Goal: Book appointment/travel/reservation

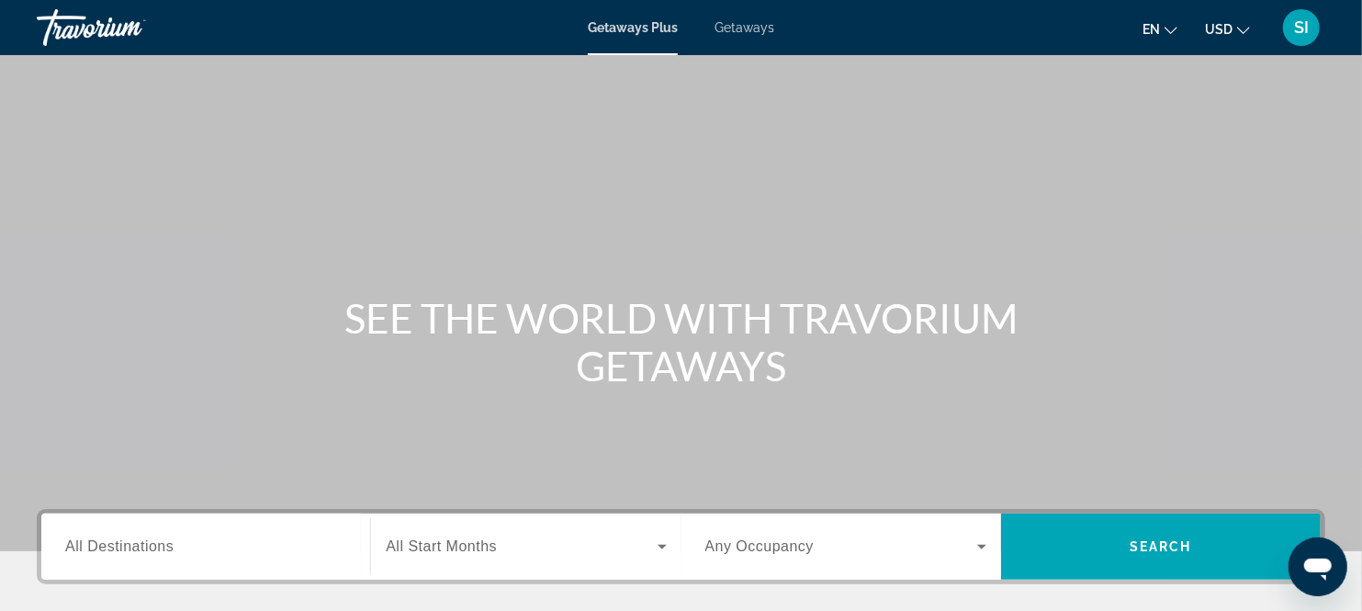
click at [276, 543] on input "Destination All Destinations" at bounding box center [205, 547] width 281 height 22
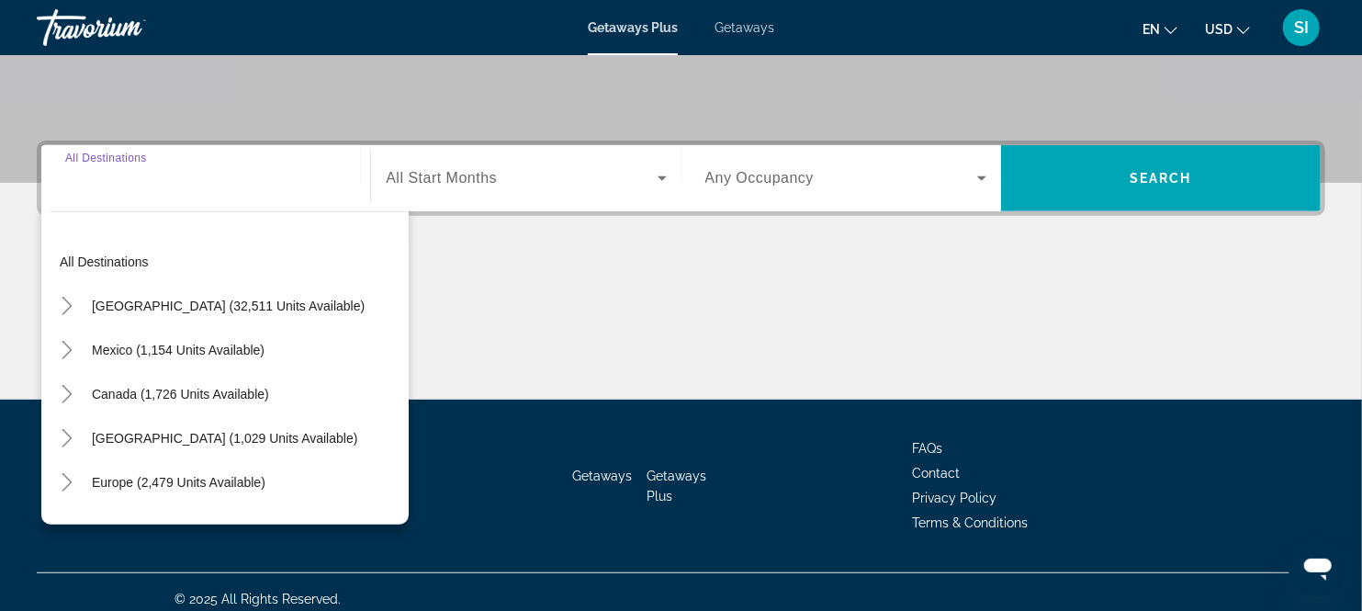
scroll to position [380, 0]
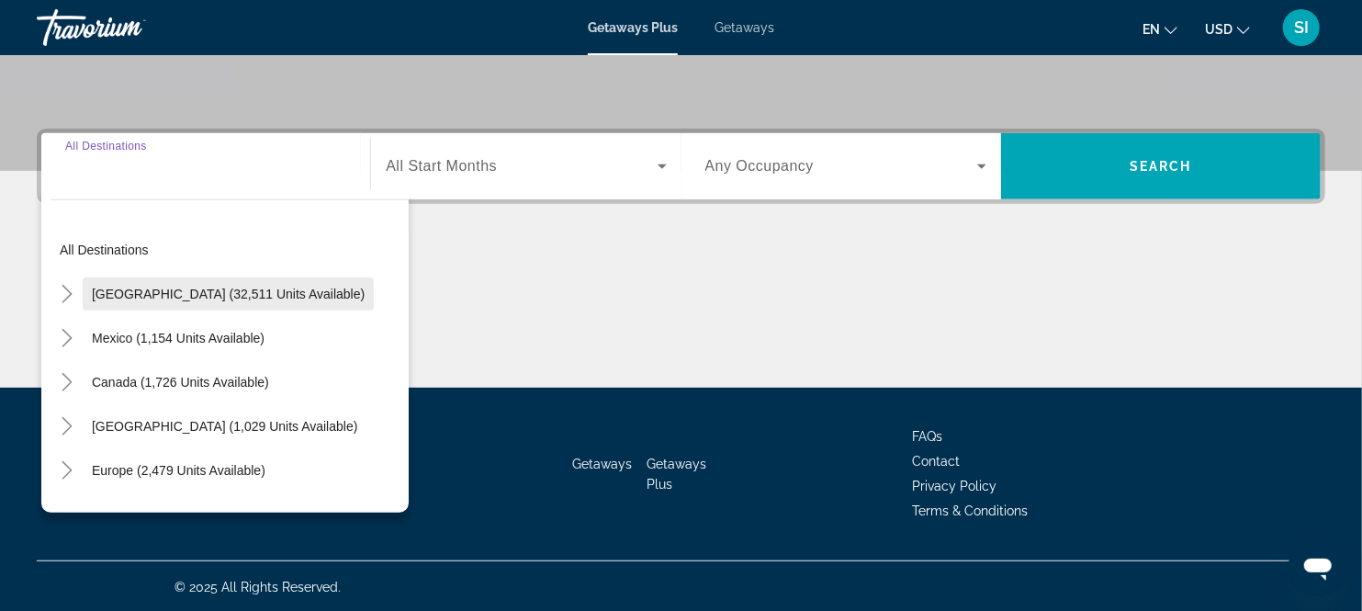
click at [240, 287] on span "[GEOGRAPHIC_DATA] (32,511 units available)" at bounding box center [228, 294] width 273 height 15
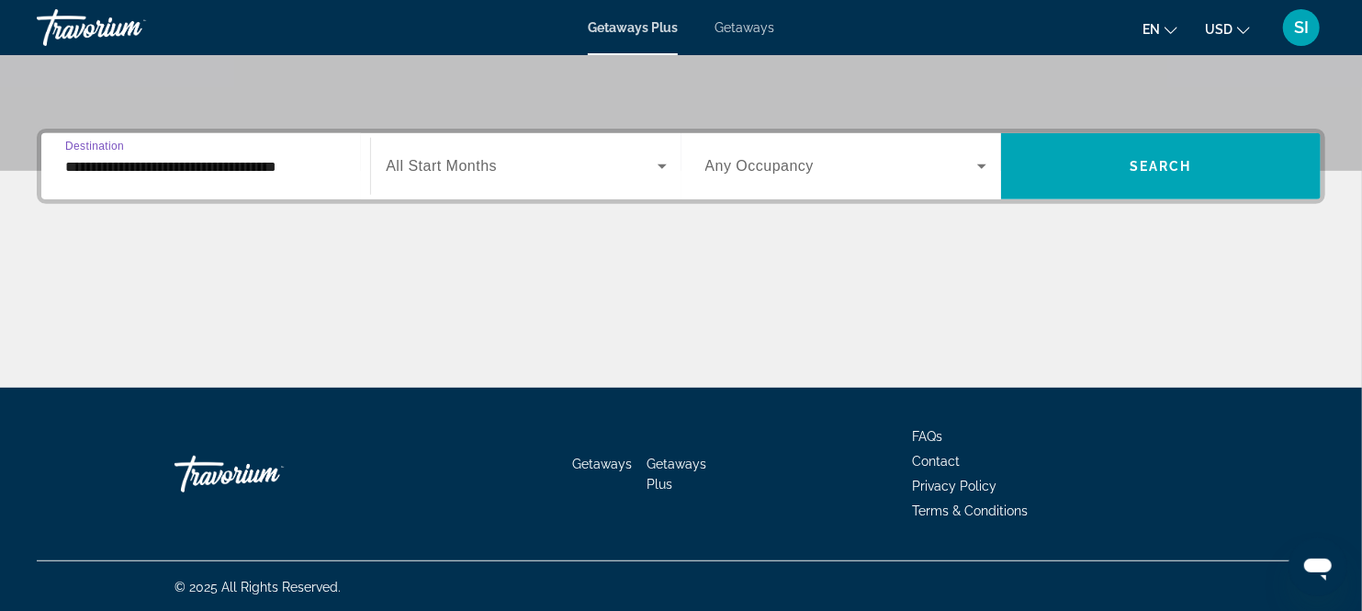
click at [298, 169] on input "**********" at bounding box center [205, 167] width 281 height 22
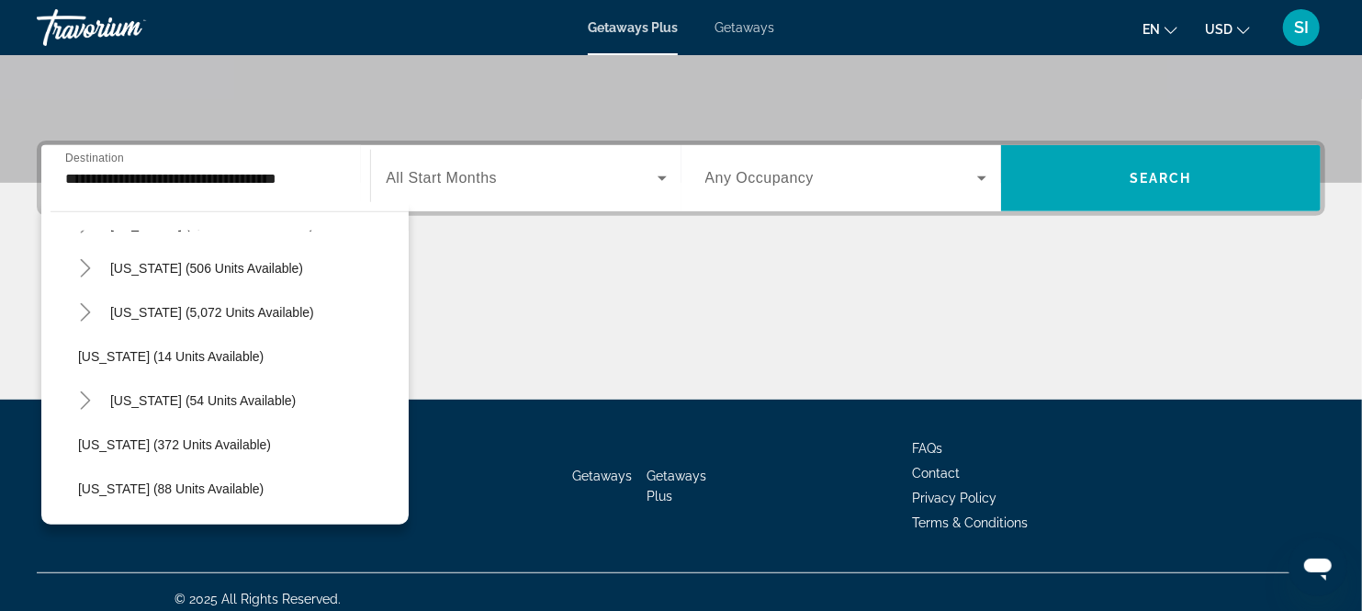
scroll to position [223, 0]
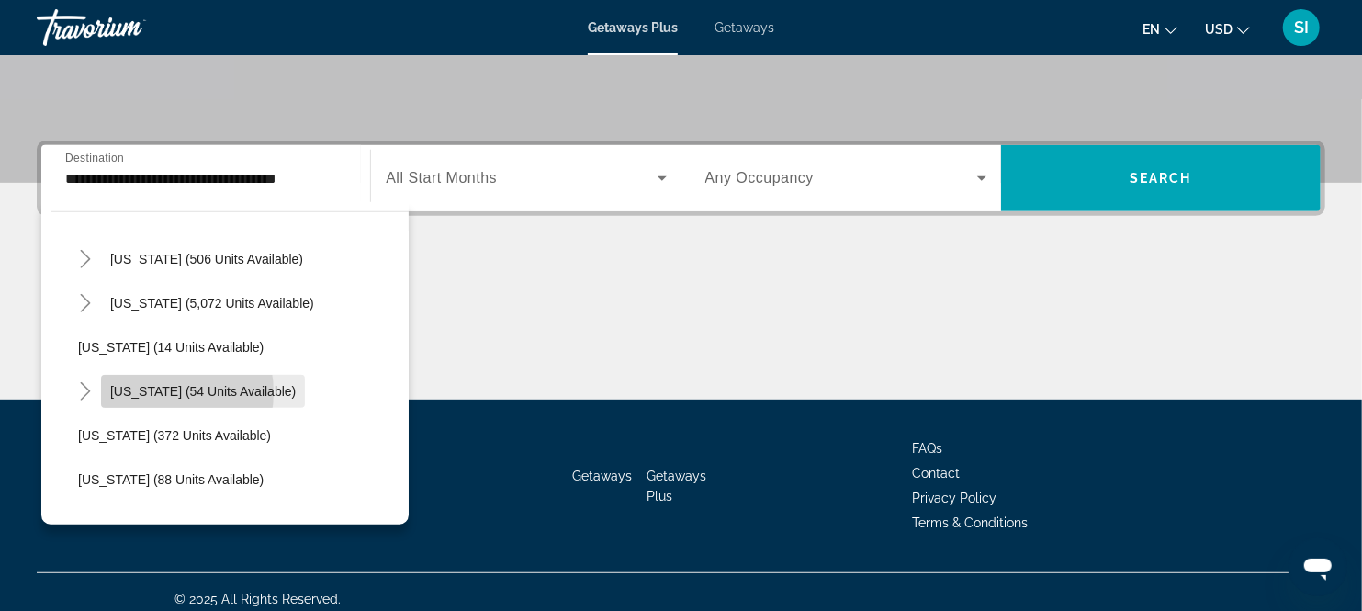
click at [152, 391] on span "[US_STATE] (54 units available)" at bounding box center [203, 391] width 186 height 15
type input "**********"
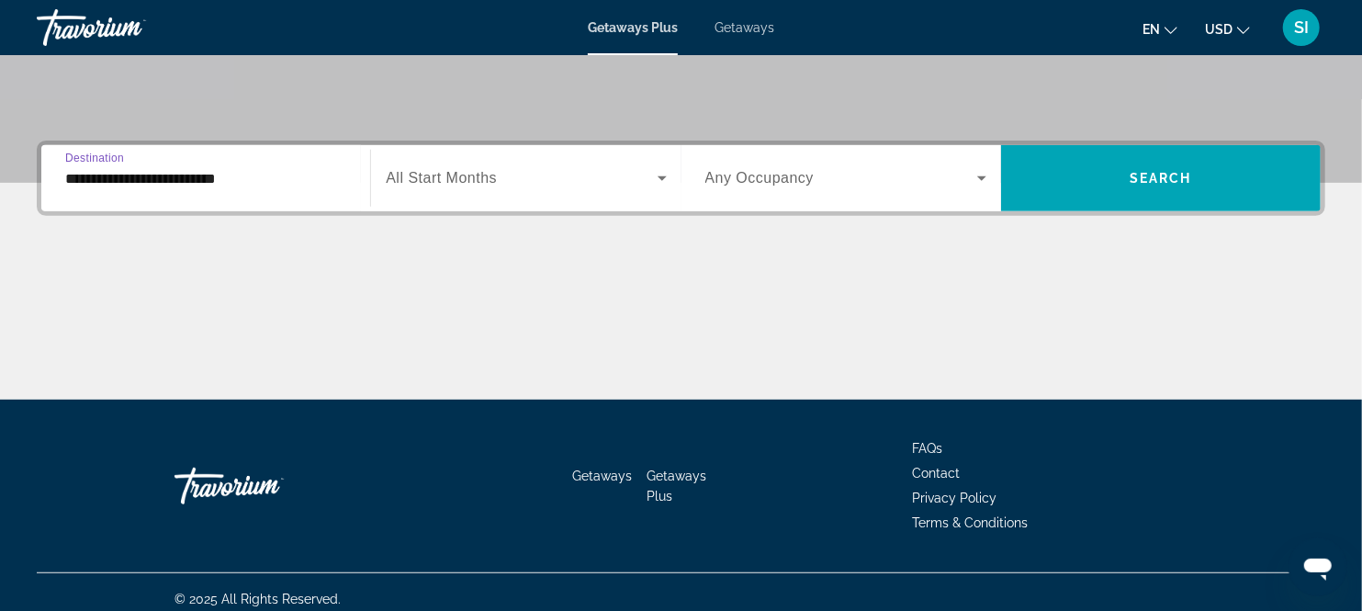
scroll to position [380, 0]
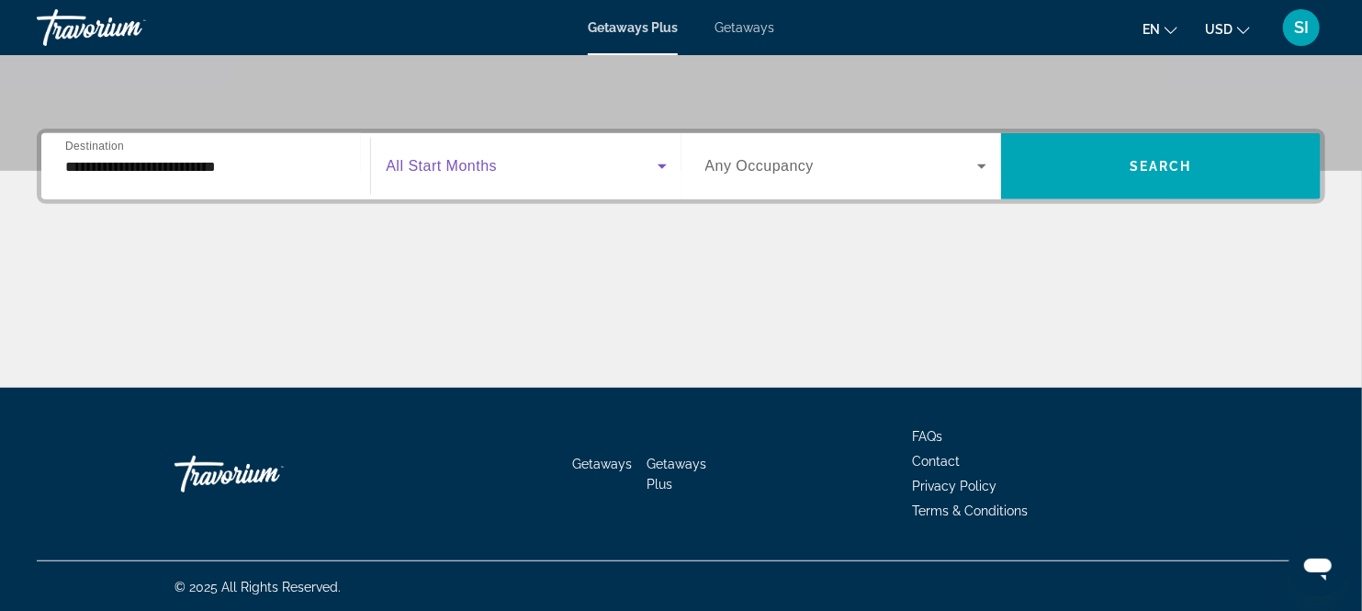
click at [640, 175] on span "Search widget" at bounding box center [521, 166] width 271 height 22
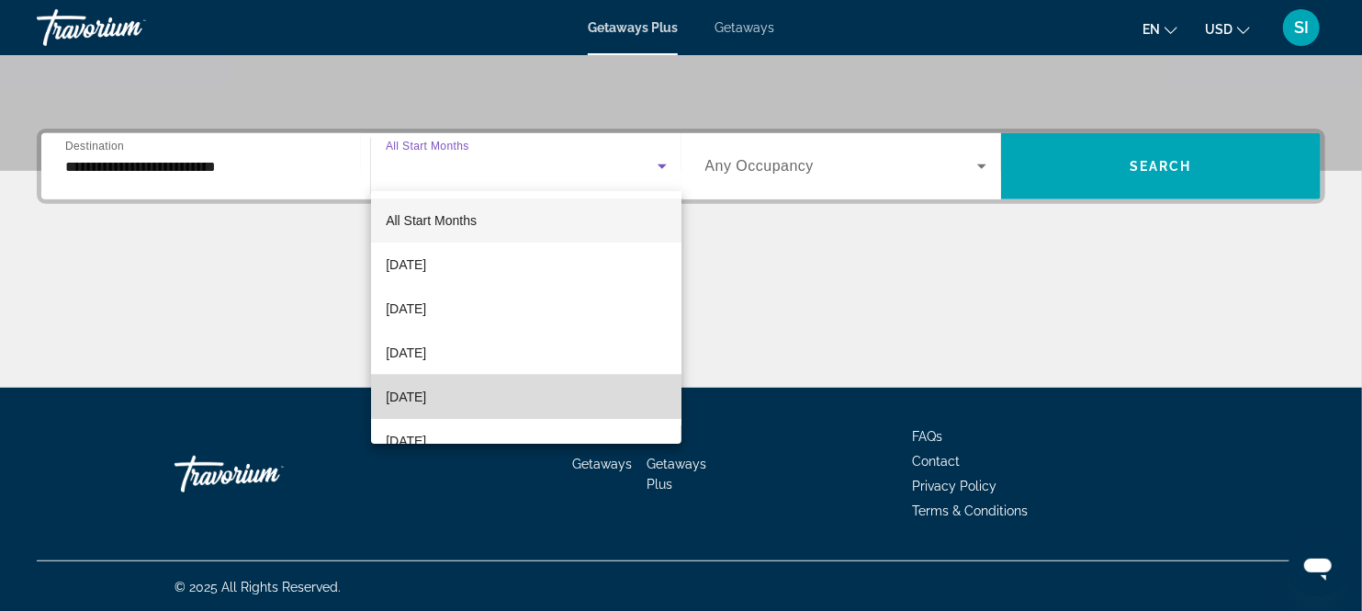
click at [538, 395] on mat-option "[DATE]" at bounding box center [526, 397] width 310 height 44
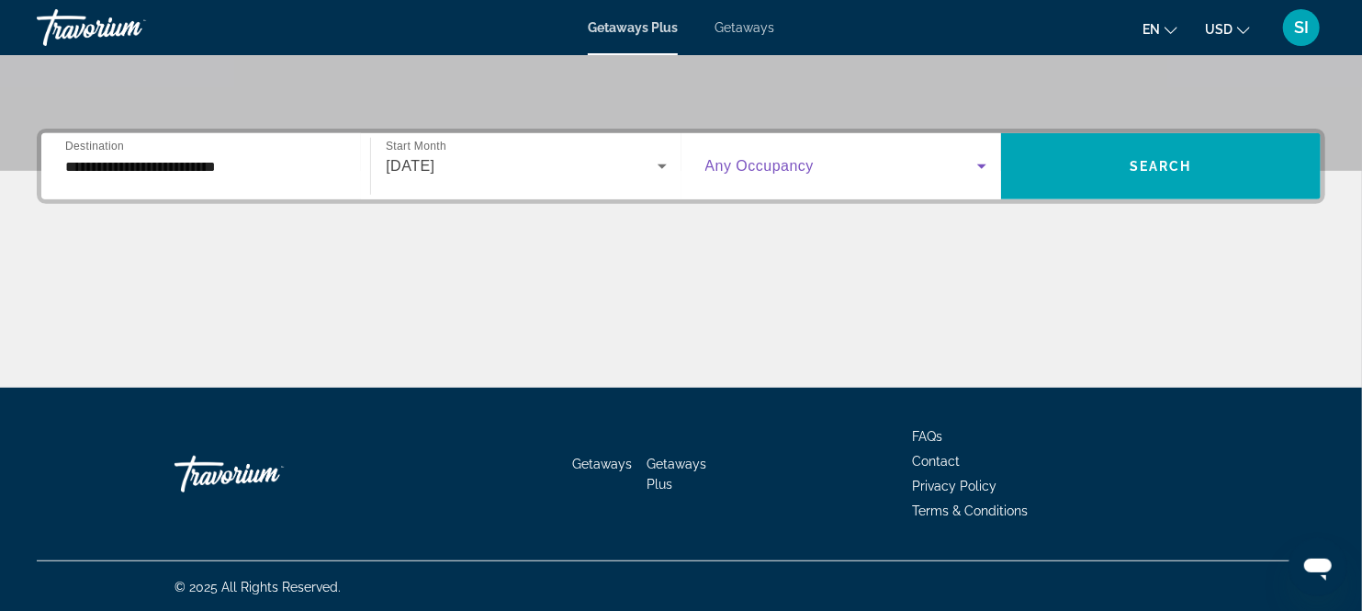
click at [948, 173] on span "Search widget" at bounding box center [841, 166] width 272 height 22
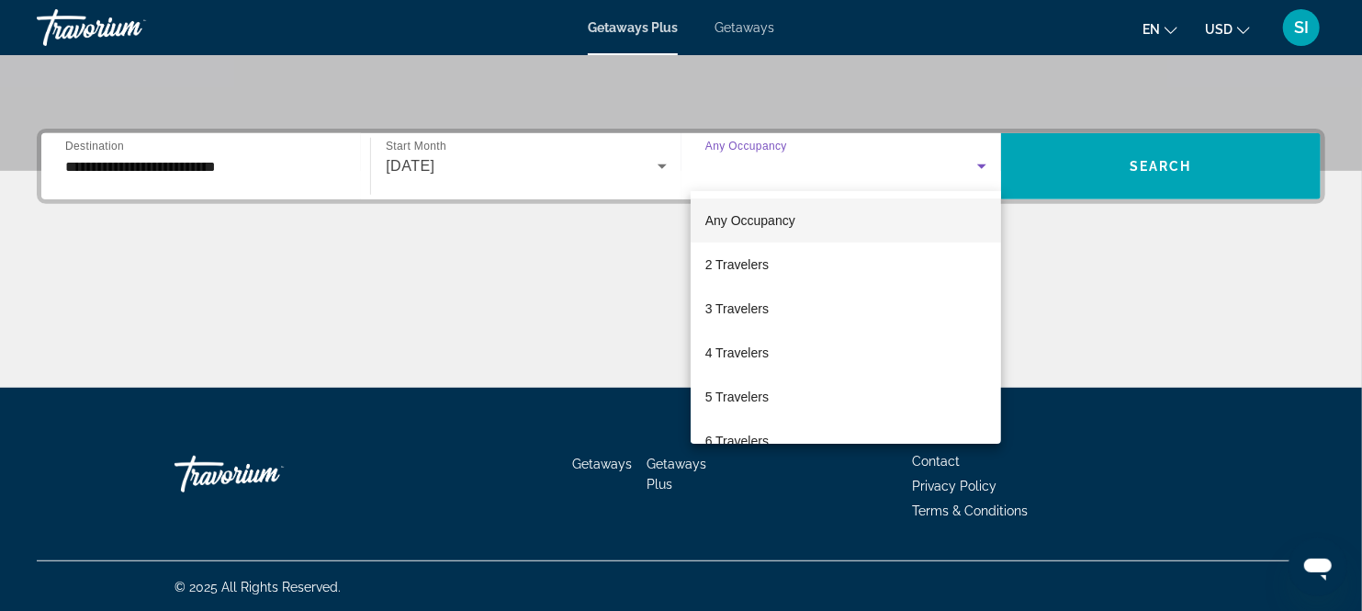
click at [1132, 173] on div at bounding box center [681, 305] width 1362 height 611
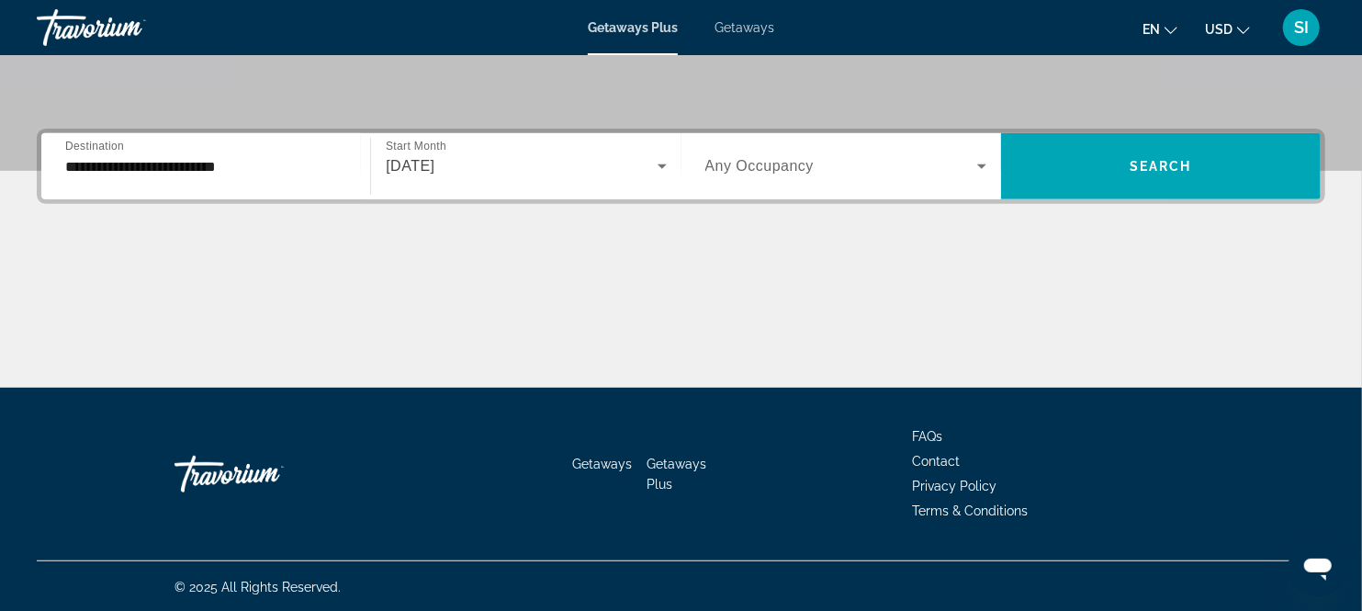
click at [1132, 173] on span "Search widget" at bounding box center [1161, 166] width 320 height 44
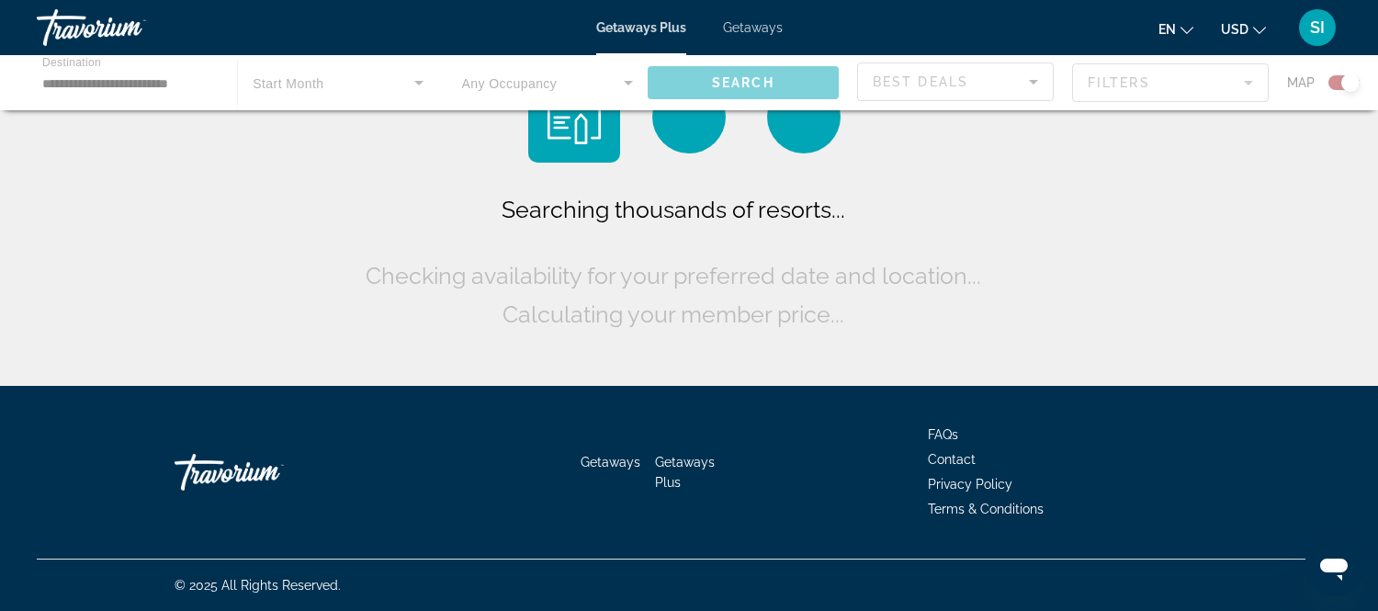
click at [1132, 173] on div "Searching thousands of resorts... Checking availability for your preferred date…" at bounding box center [689, 197] width 1378 height 395
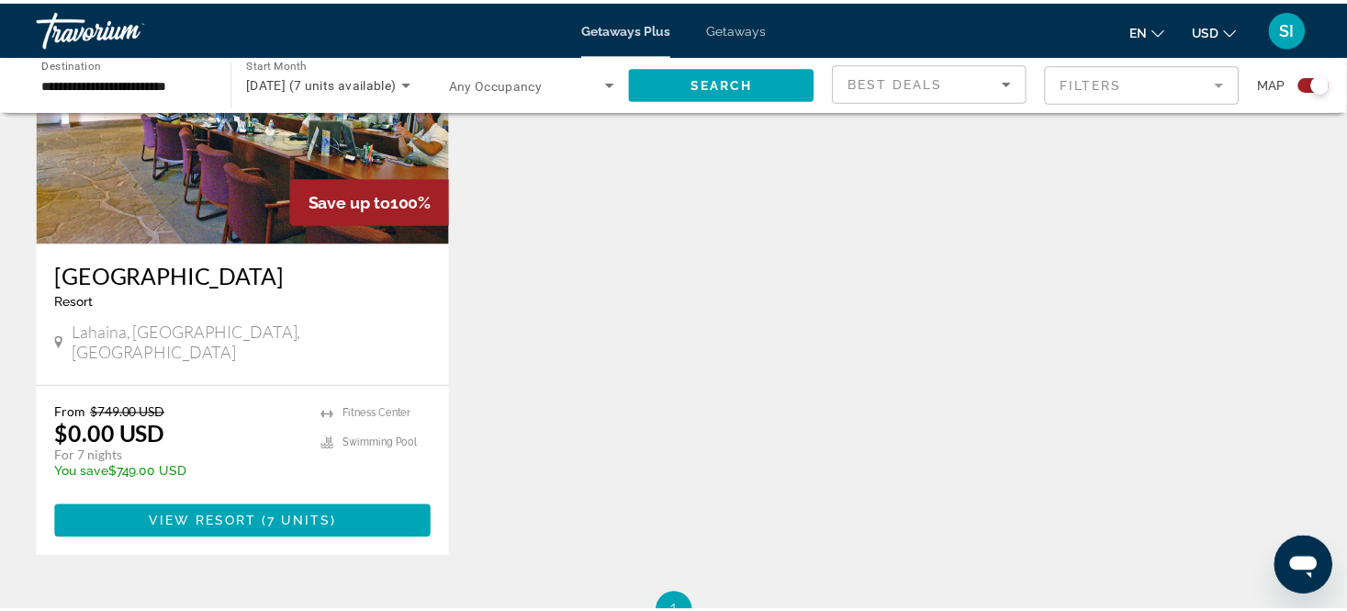
scroll to position [806, 0]
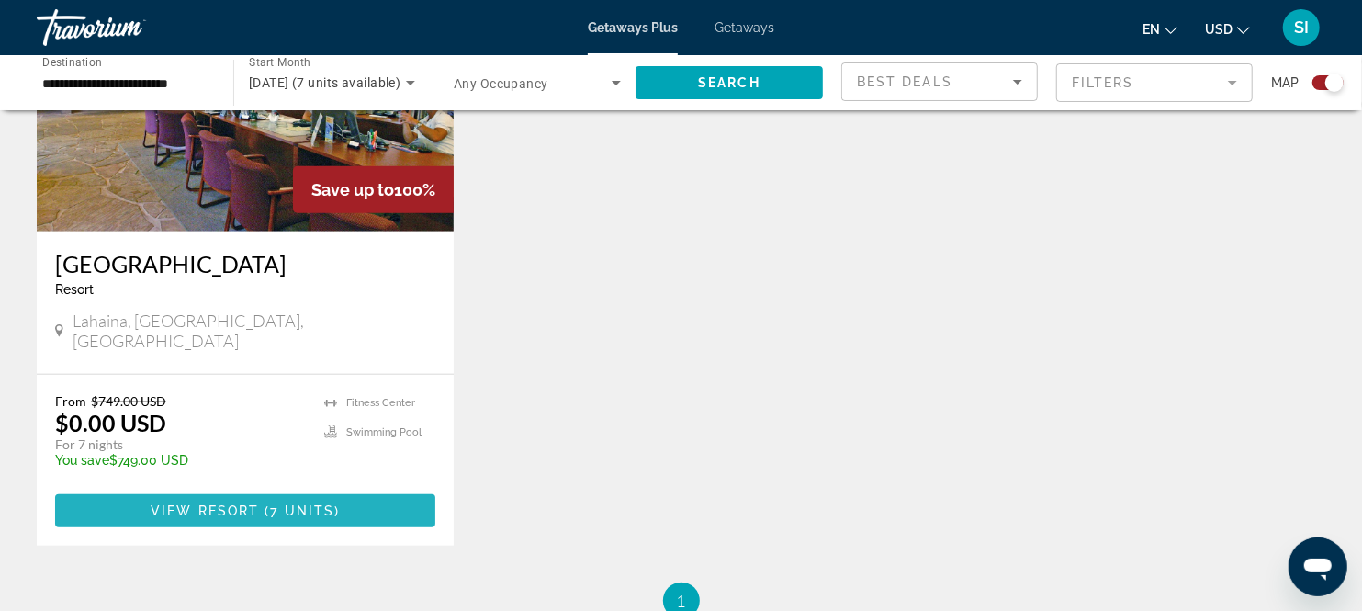
click at [273, 503] on span "7 units" at bounding box center [302, 510] width 64 height 15
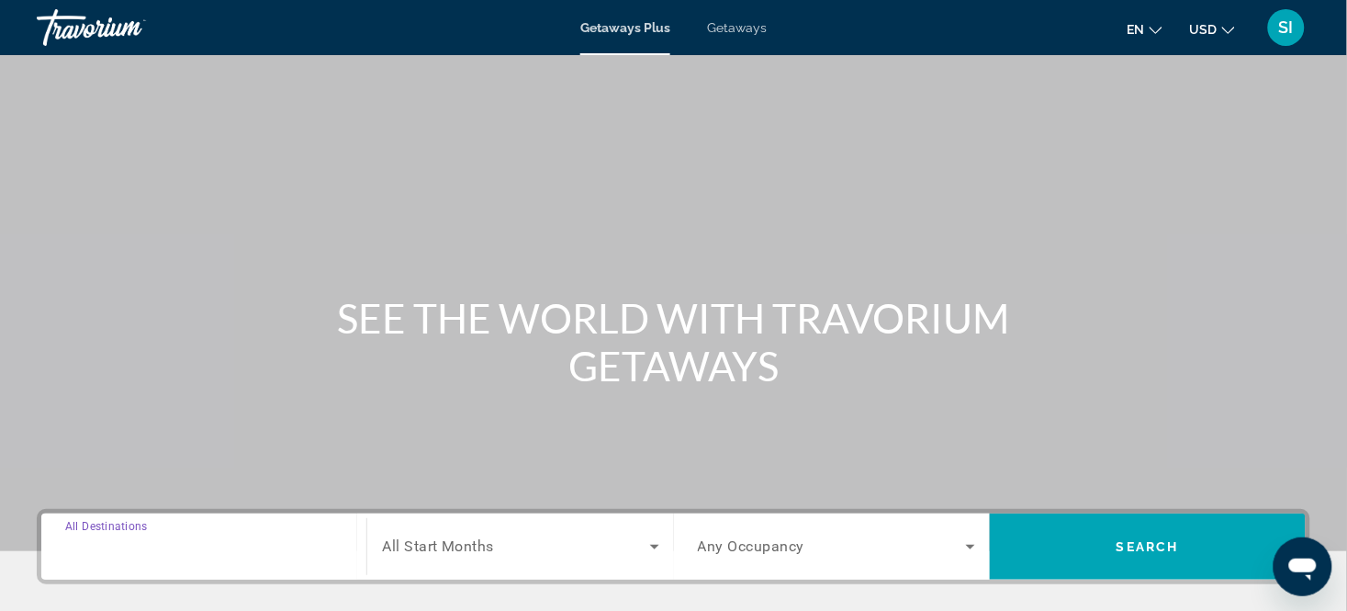
click at [244, 536] on input "Destination All Destinations" at bounding box center [203, 547] width 277 height 22
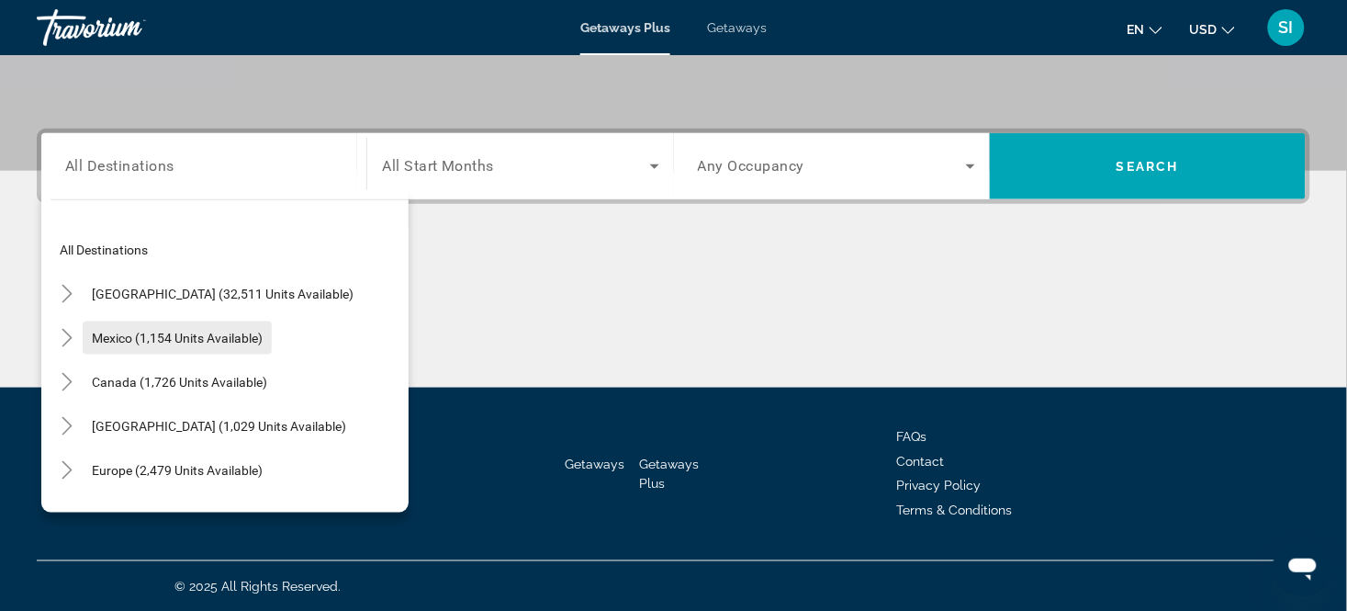
click at [235, 335] on span "Mexico (1,154 units available)" at bounding box center [177, 338] width 171 height 15
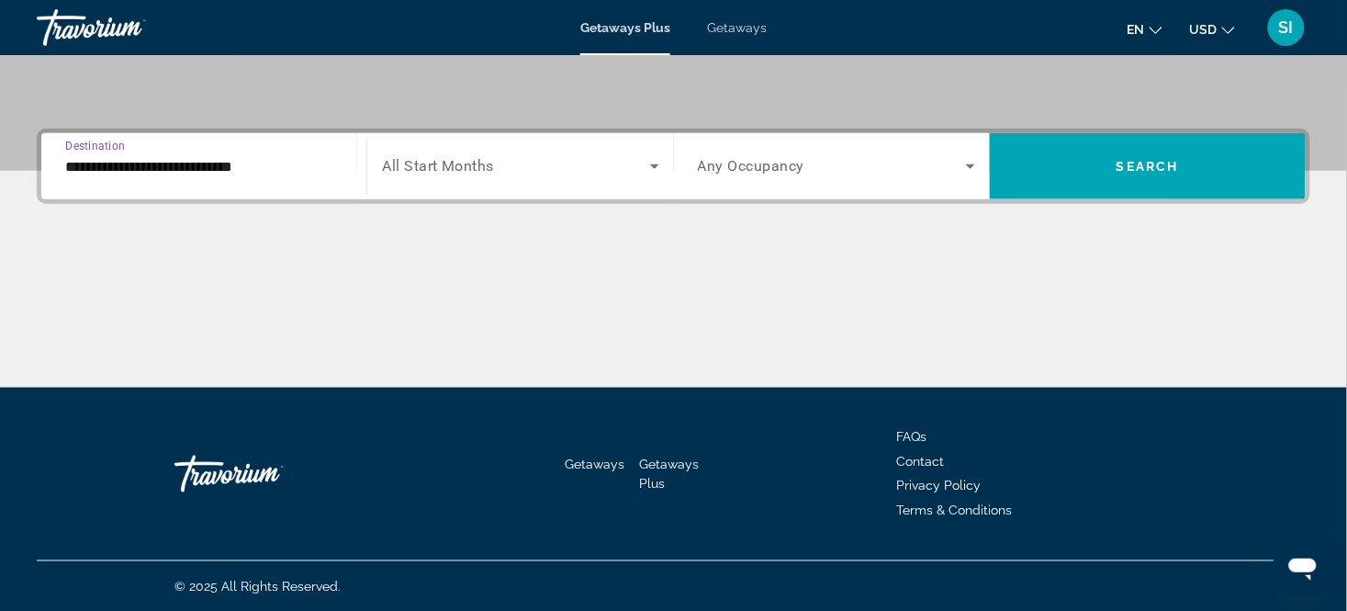
click at [312, 166] on input "**********" at bounding box center [203, 167] width 277 height 22
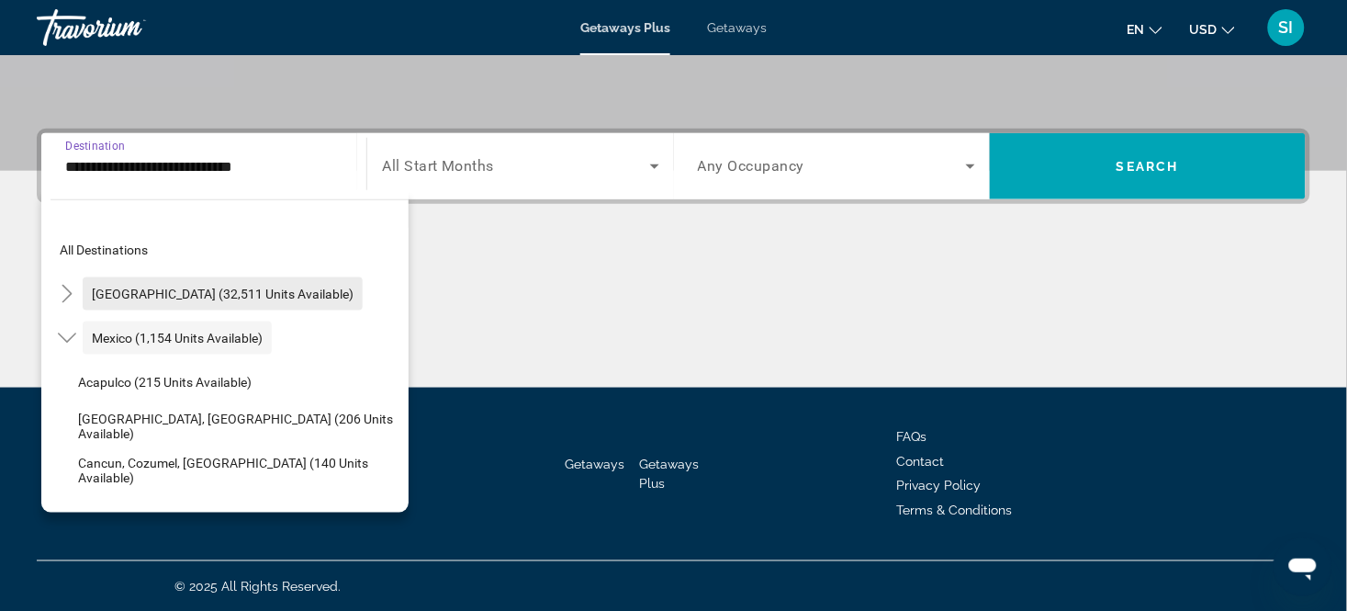
click at [304, 281] on span "Search widget" at bounding box center [223, 294] width 280 height 44
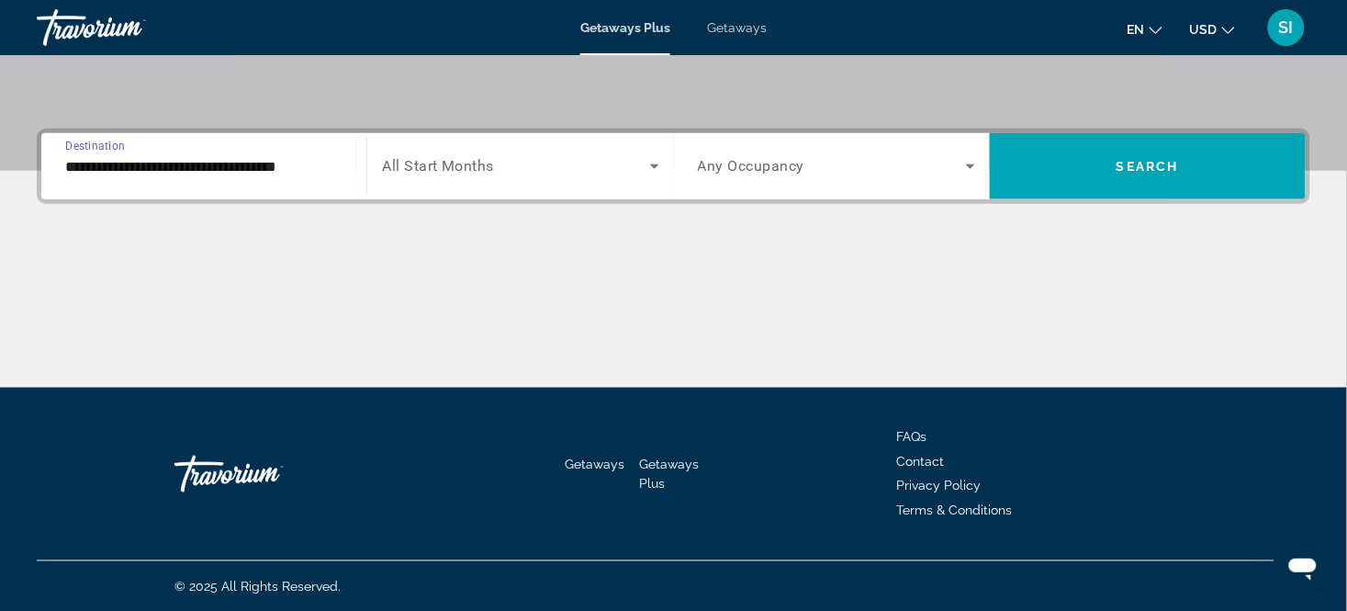
click at [273, 157] on input "**********" at bounding box center [203, 167] width 277 height 22
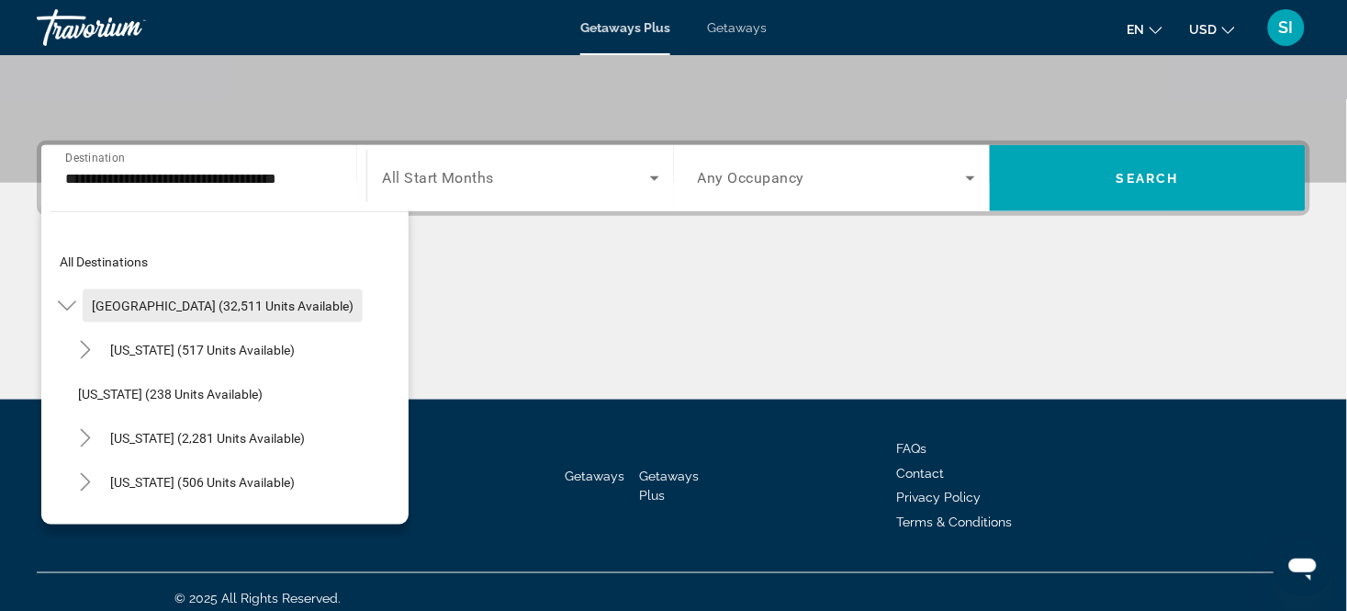
click at [268, 305] on span "[GEOGRAPHIC_DATA] (32,511 units available)" at bounding box center [223, 306] width 262 height 15
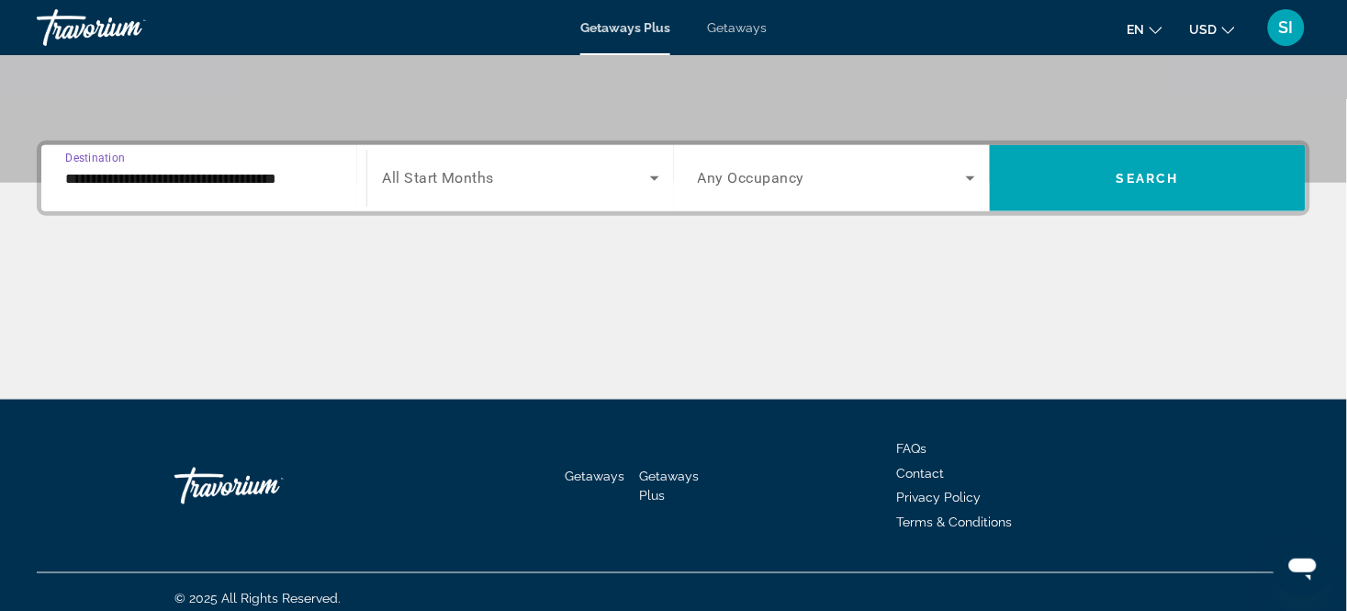
scroll to position [380, 0]
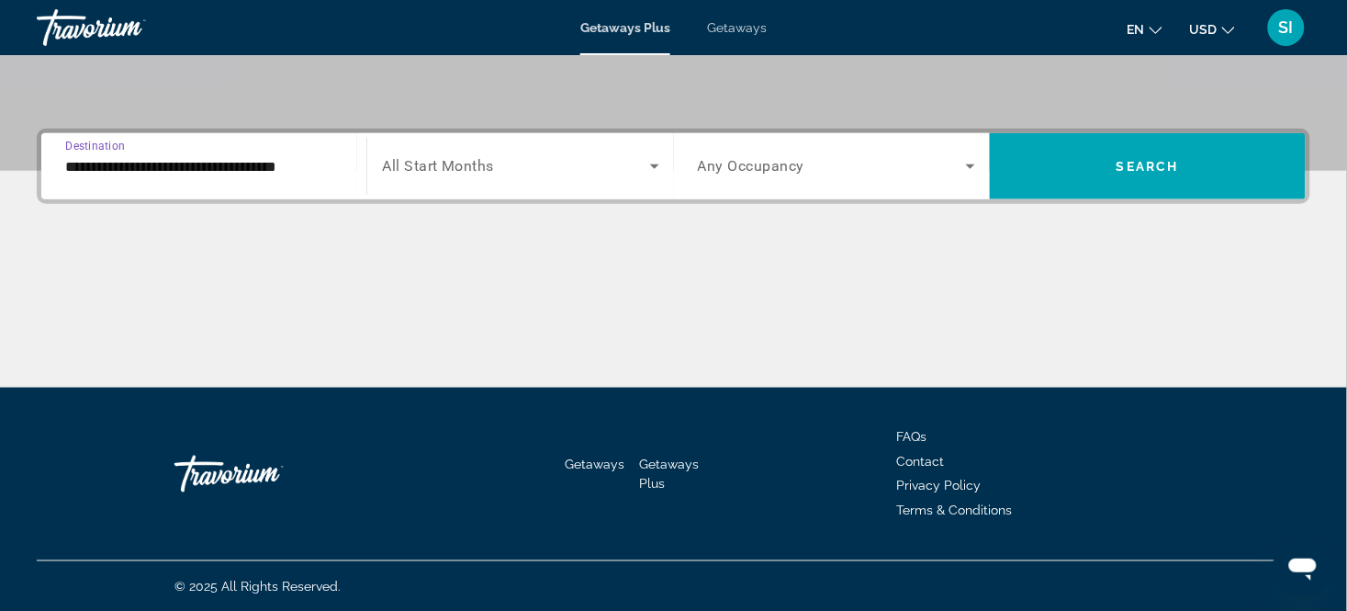
click at [314, 161] on input "**********" at bounding box center [203, 167] width 277 height 22
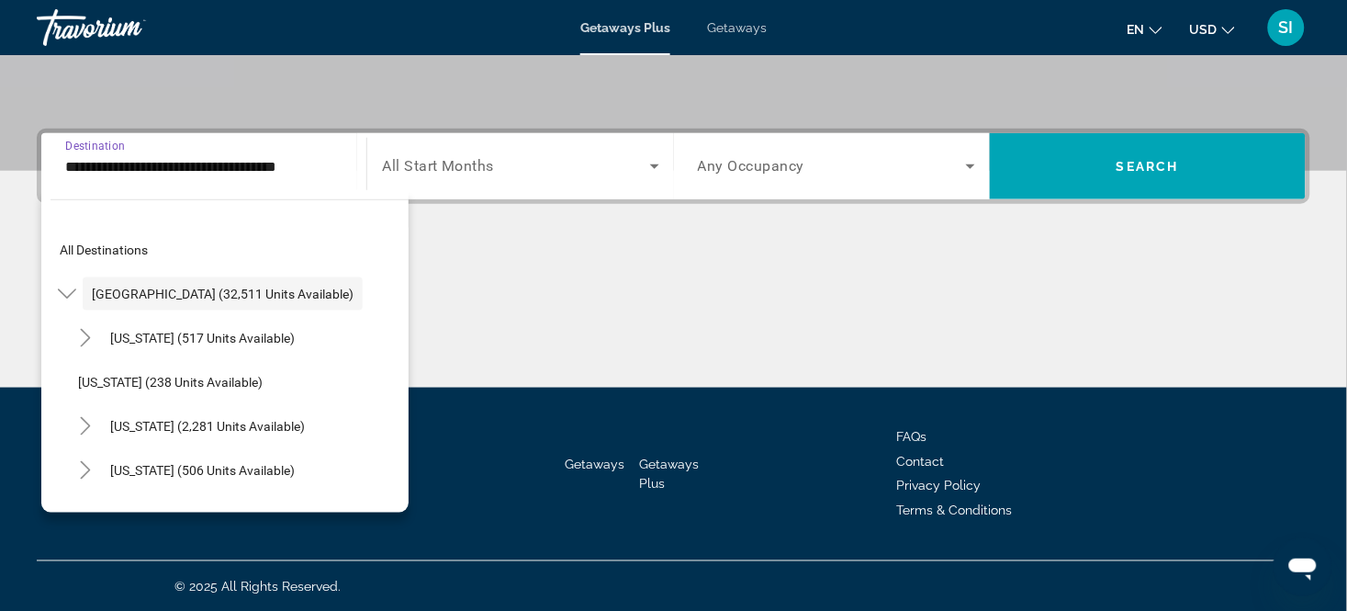
scroll to position [368, 0]
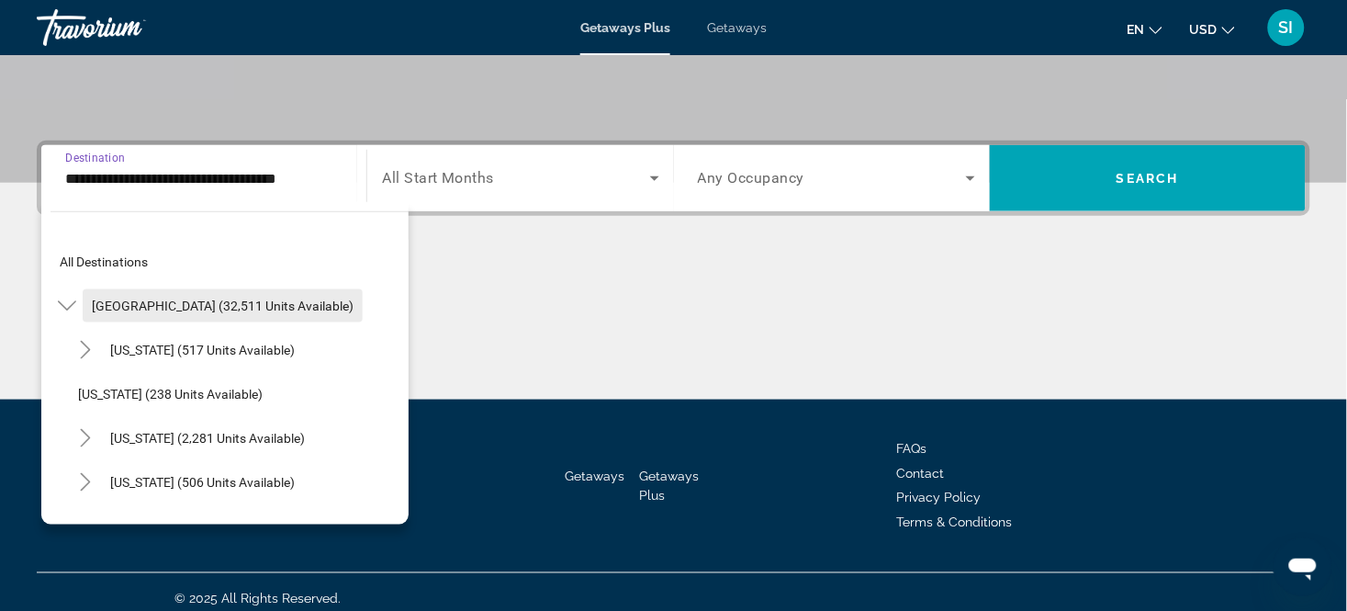
click at [224, 303] on span "[GEOGRAPHIC_DATA] (32,511 units available)" at bounding box center [223, 306] width 262 height 15
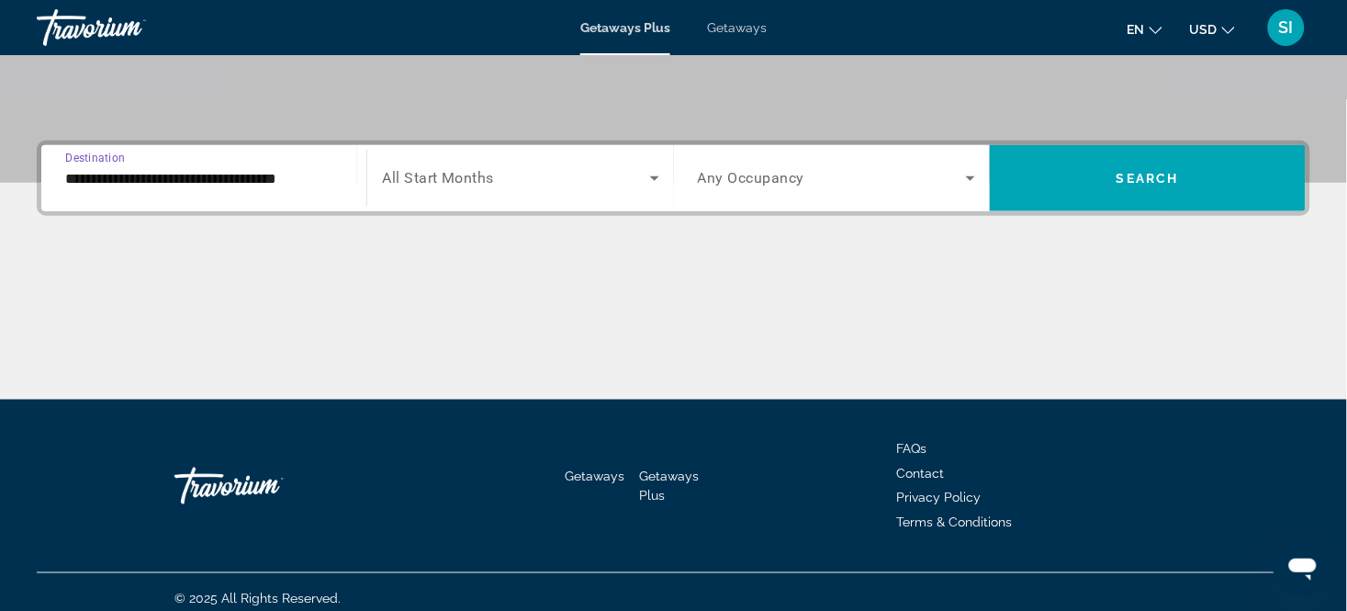
scroll to position [380, 0]
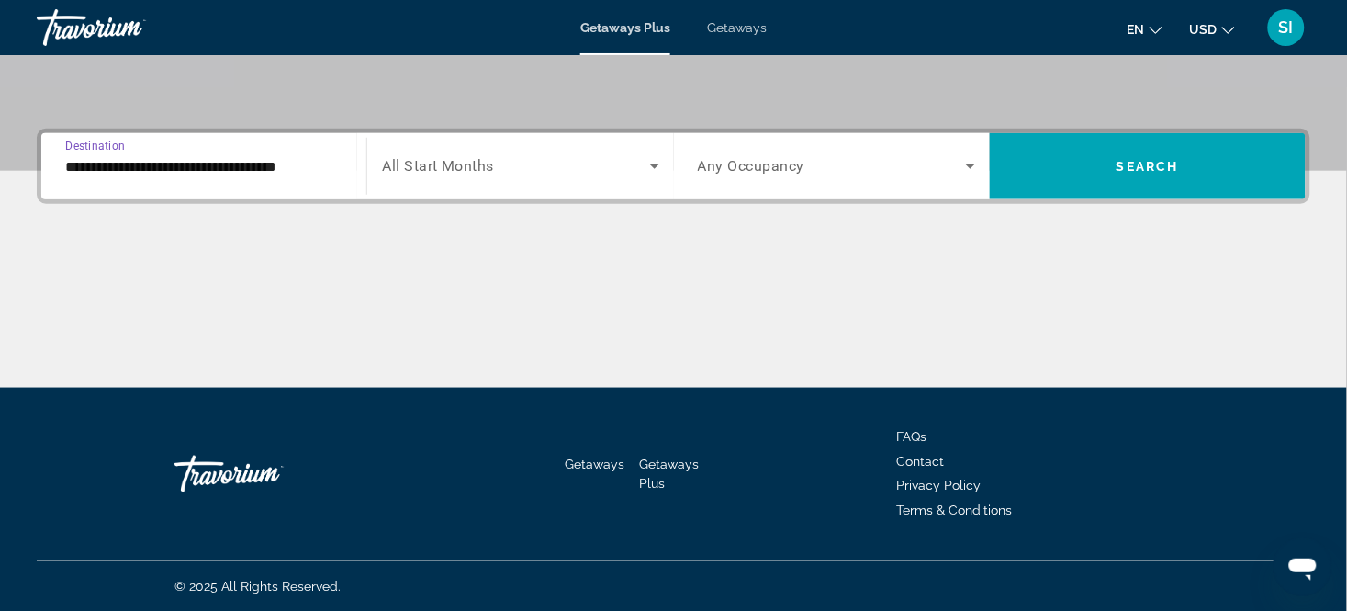
click at [280, 169] on input "**********" at bounding box center [203, 167] width 277 height 22
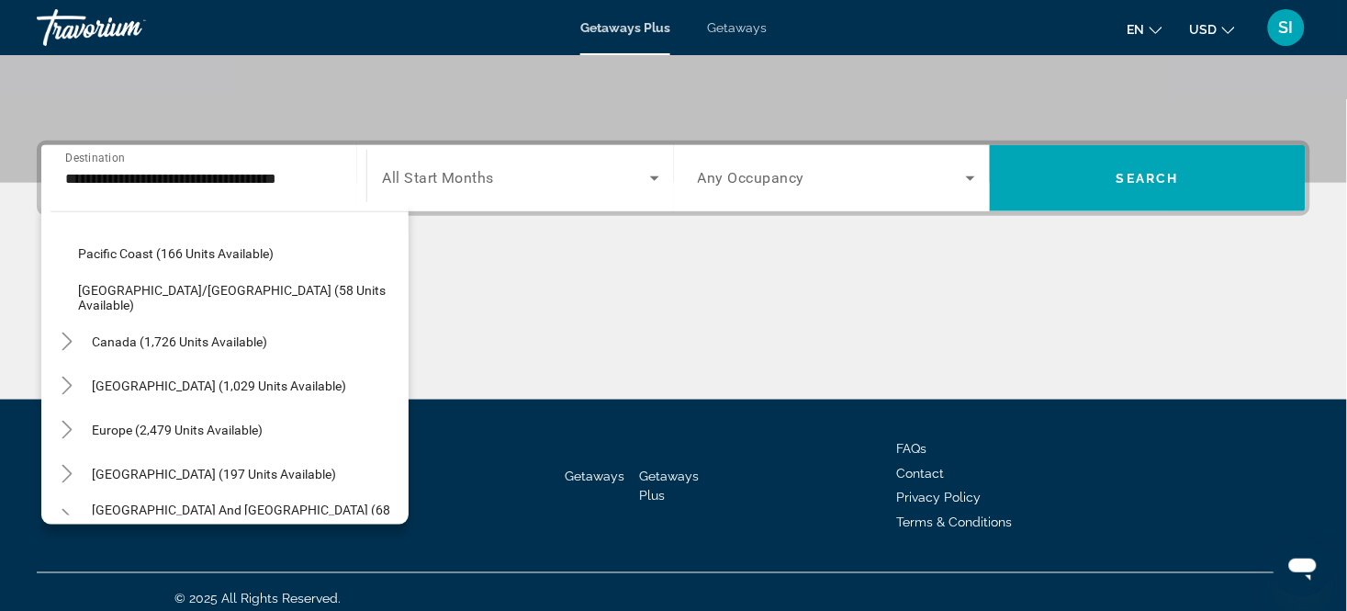
scroll to position [2157, 0]
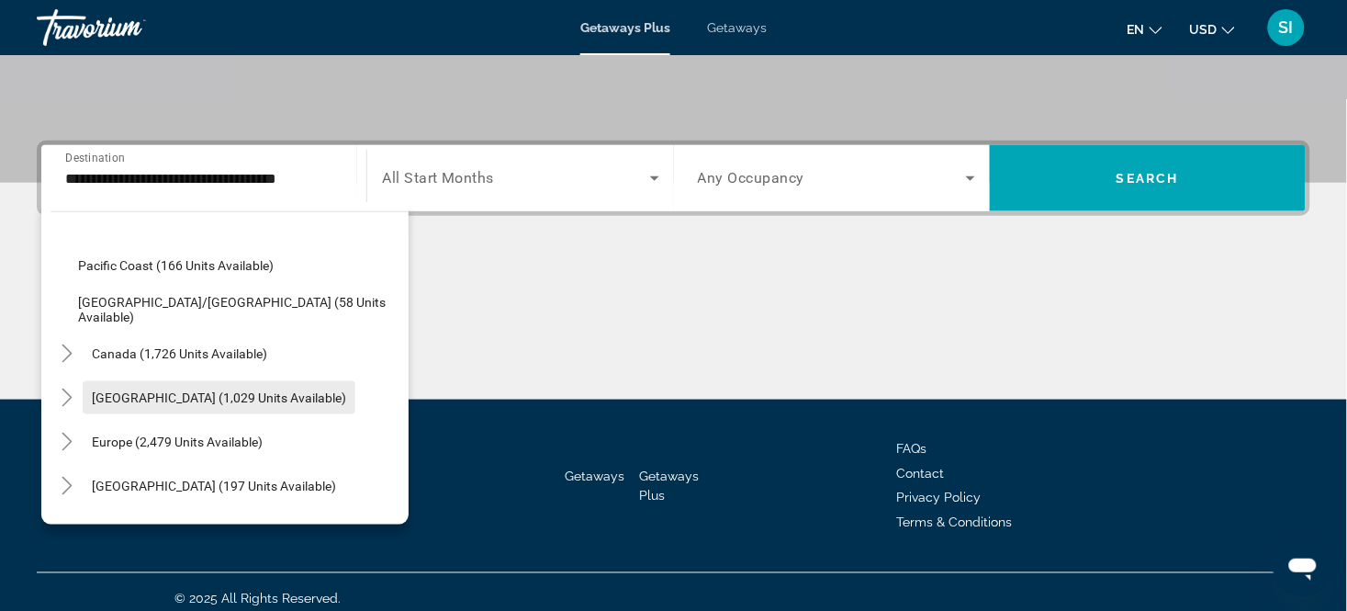
click at [307, 387] on span "Search widget" at bounding box center [219, 398] width 273 height 44
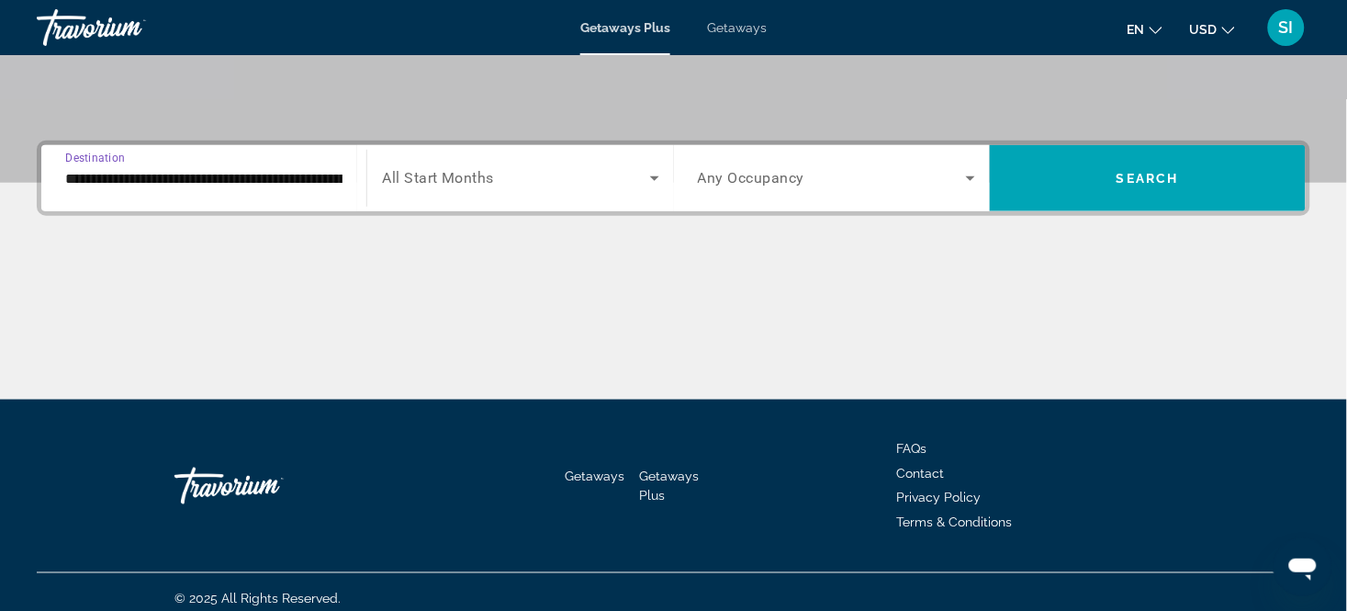
scroll to position [380, 0]
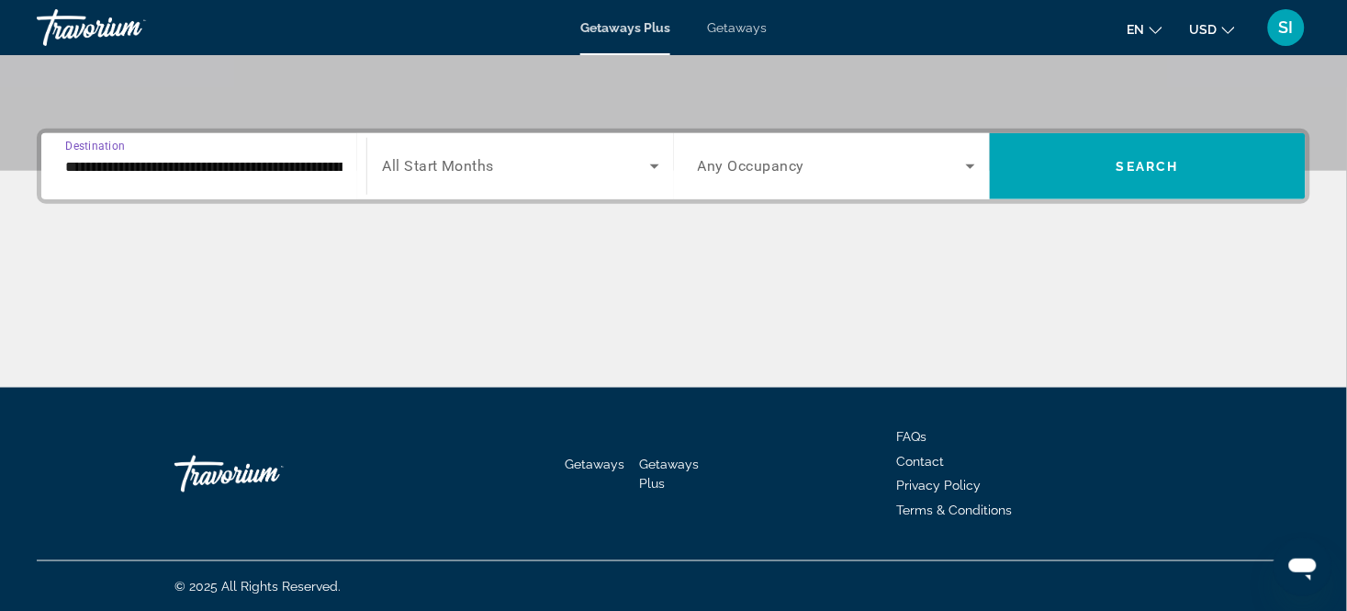
click at [309, 159] on input "**********" at bounding box center [203, 167] width 277 height 22
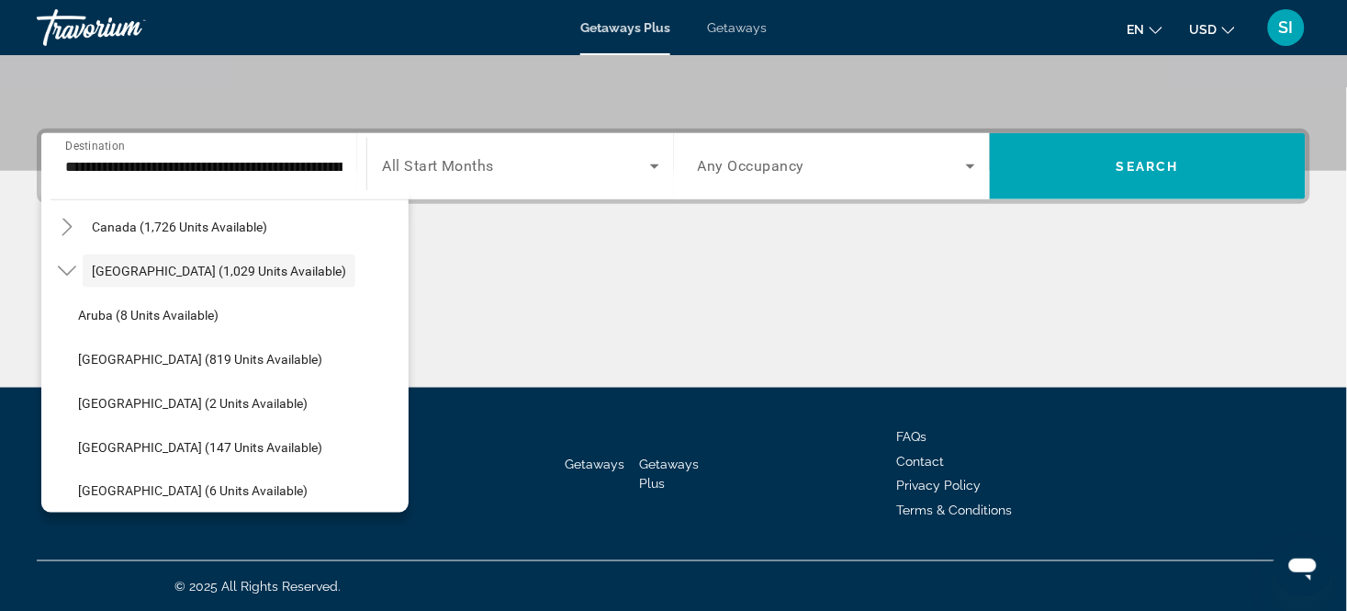
scroll to position [2297, 0]
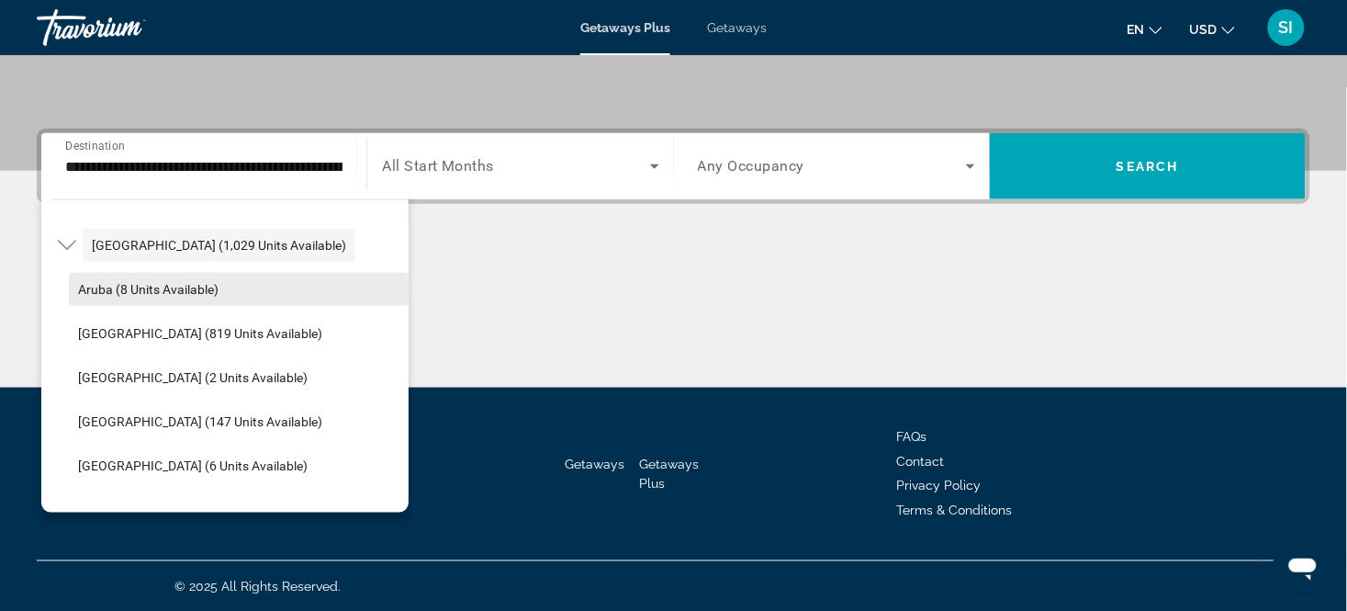
click at [133, 282] on span "Aruba (8 units available)" at bounding box center [148, 289] width 141 height 15
type input "**********"
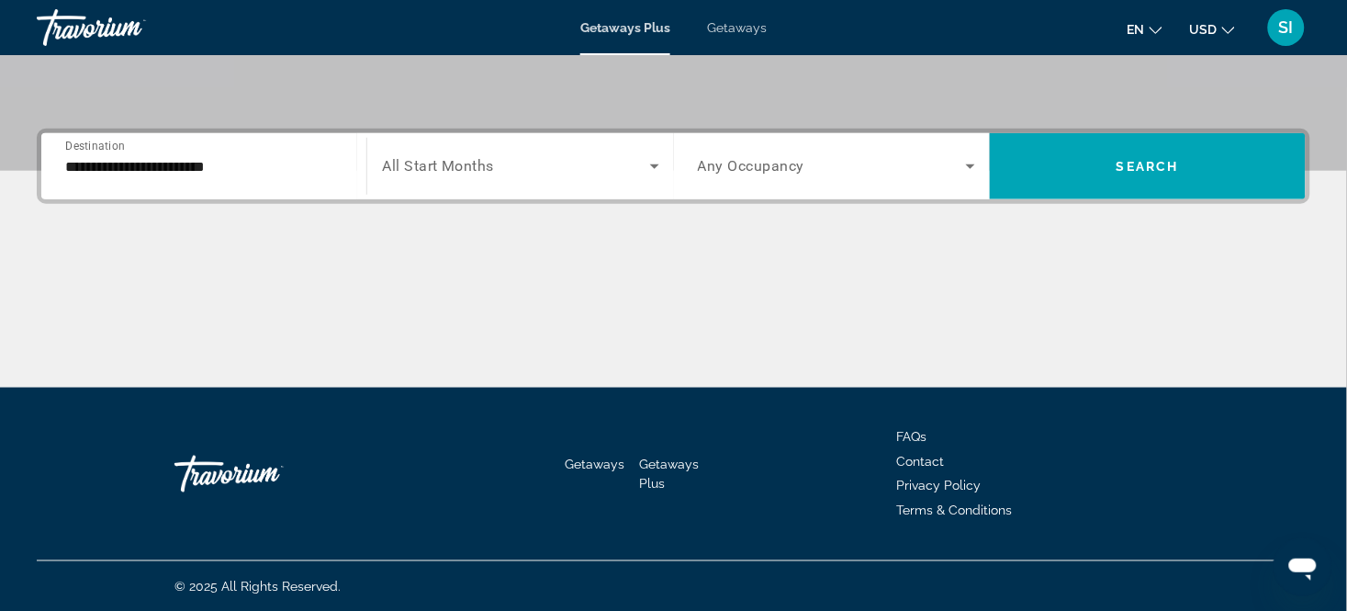
click at [611, 184] on div "Search widget" at bounding box center [520, 166] width 276 height 51
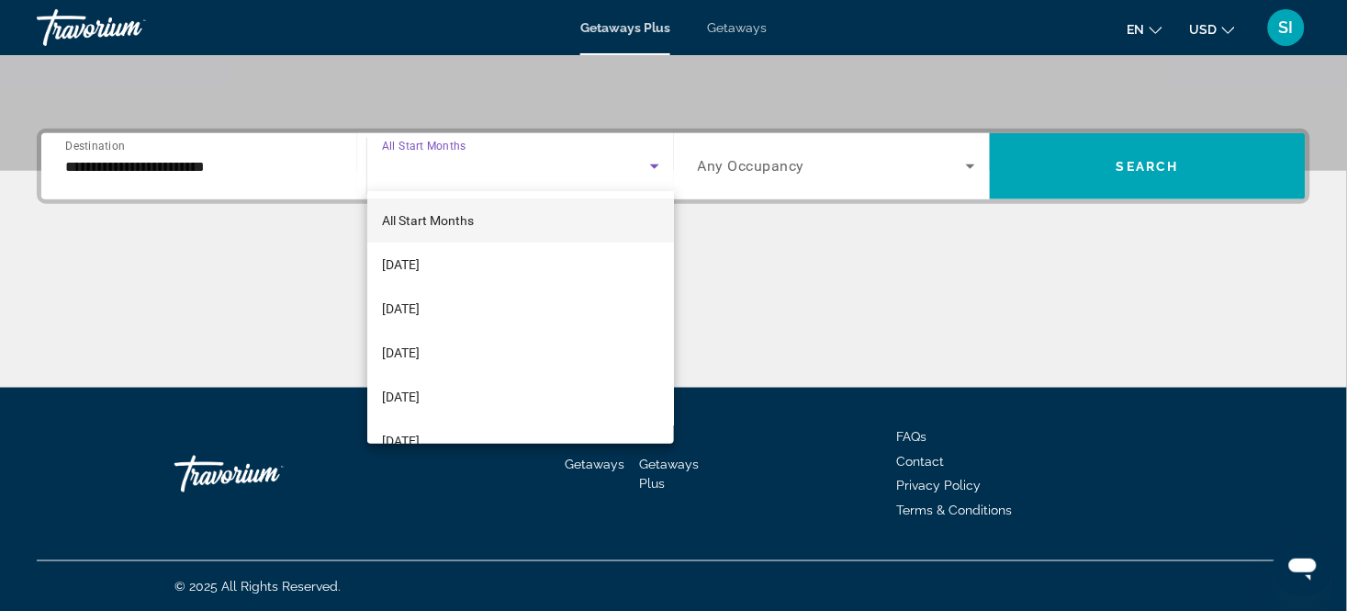
click at [611, 184] on div at bounding box center [673, 305] width 1347 height 611
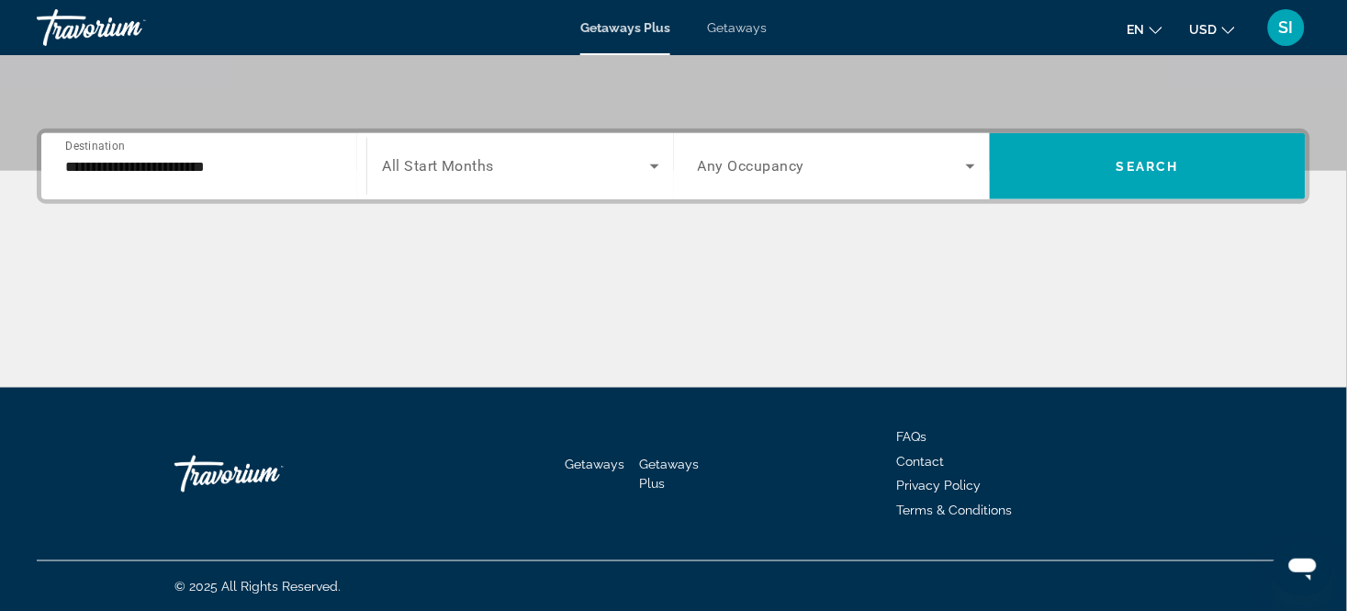
click at [655, 159] on icon "Search widget" at bounding box center [655, 166] width 22 height 22
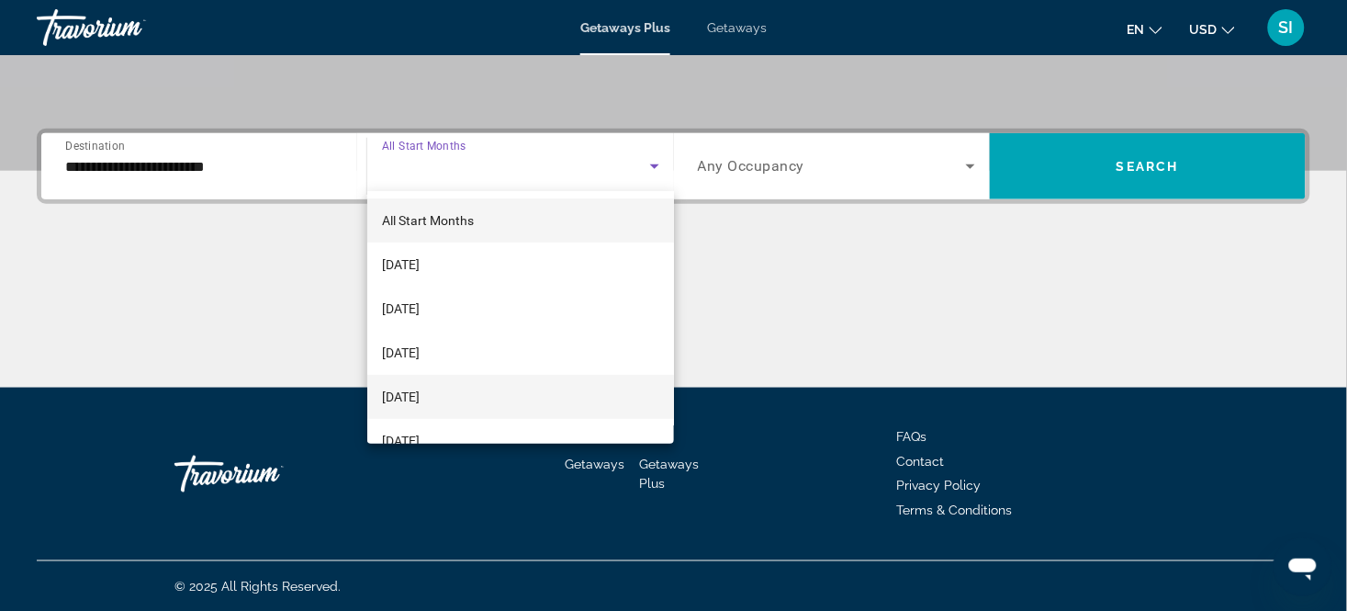
click at [539, 391] on mat-option "[DATE]" at bounding box center [520, 397] width 307 height 44
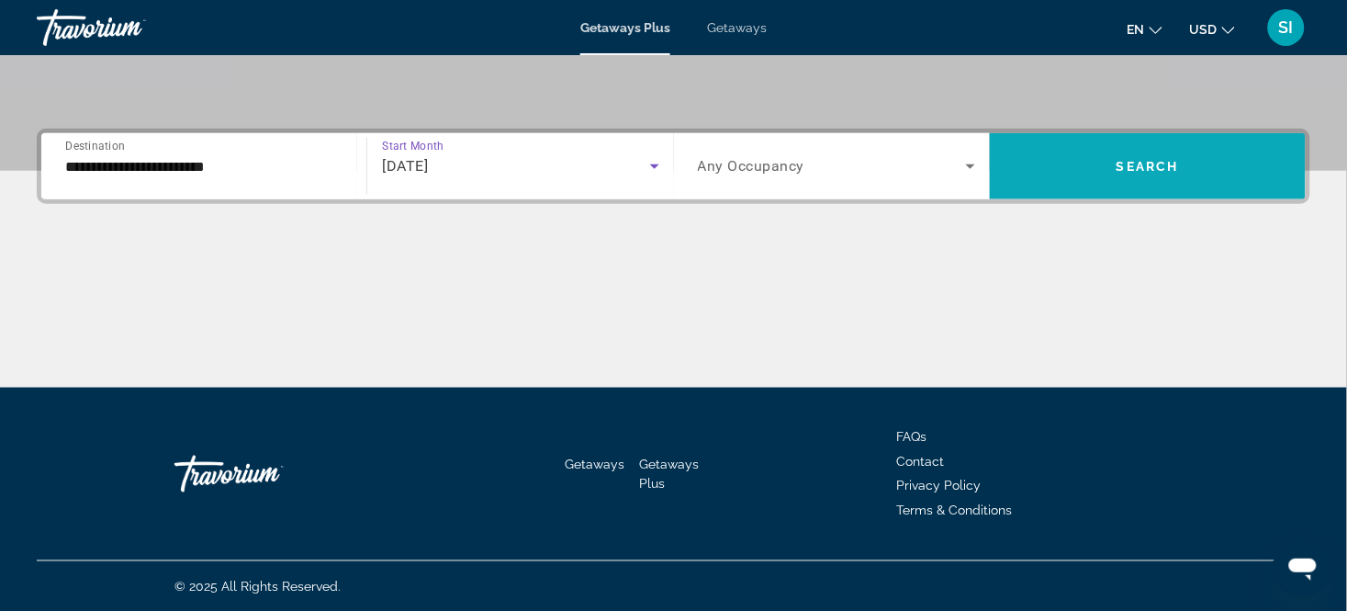
click at [1102, 148] on span "Search widget" at bounding box center [1148, 166] width 316 height 44
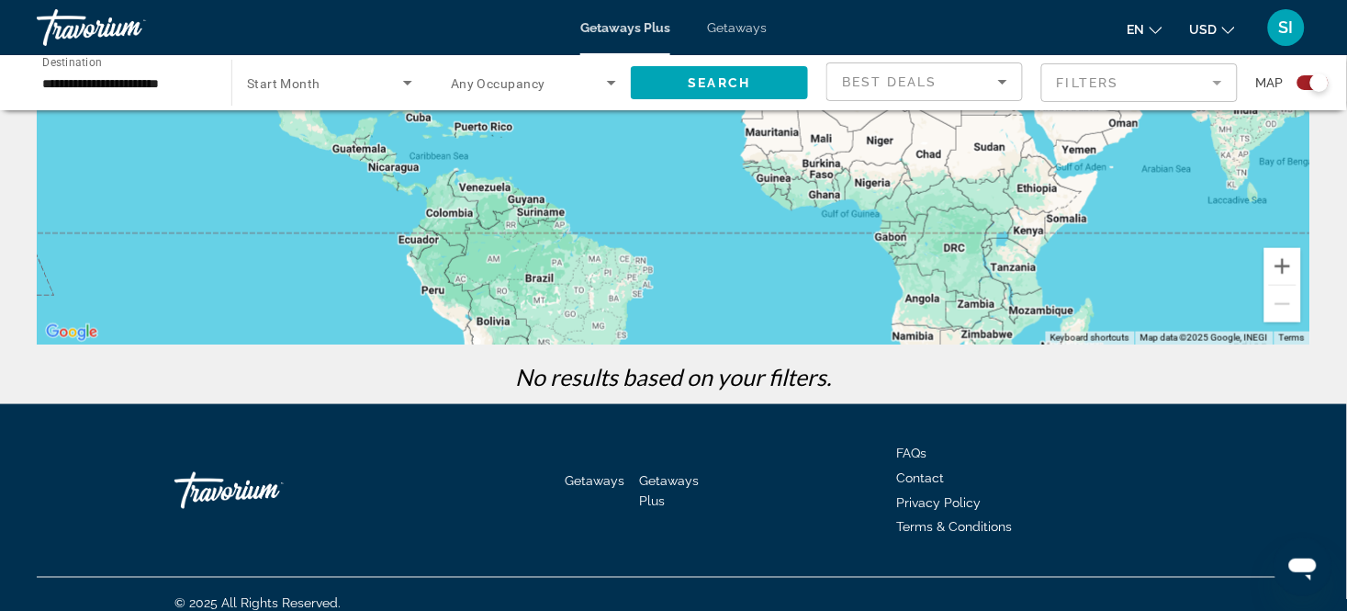
scroll to position [353, 0]
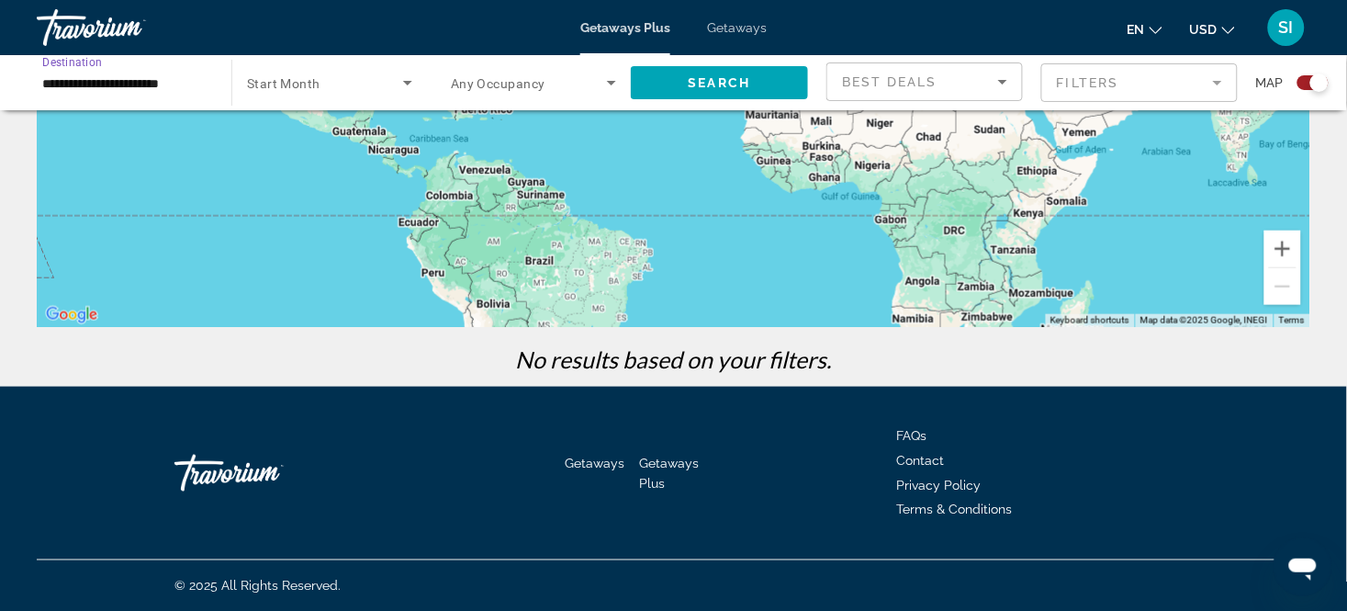
click at [141, 88] on input "**********" at bounding box center [124, 84] width 165 height 22
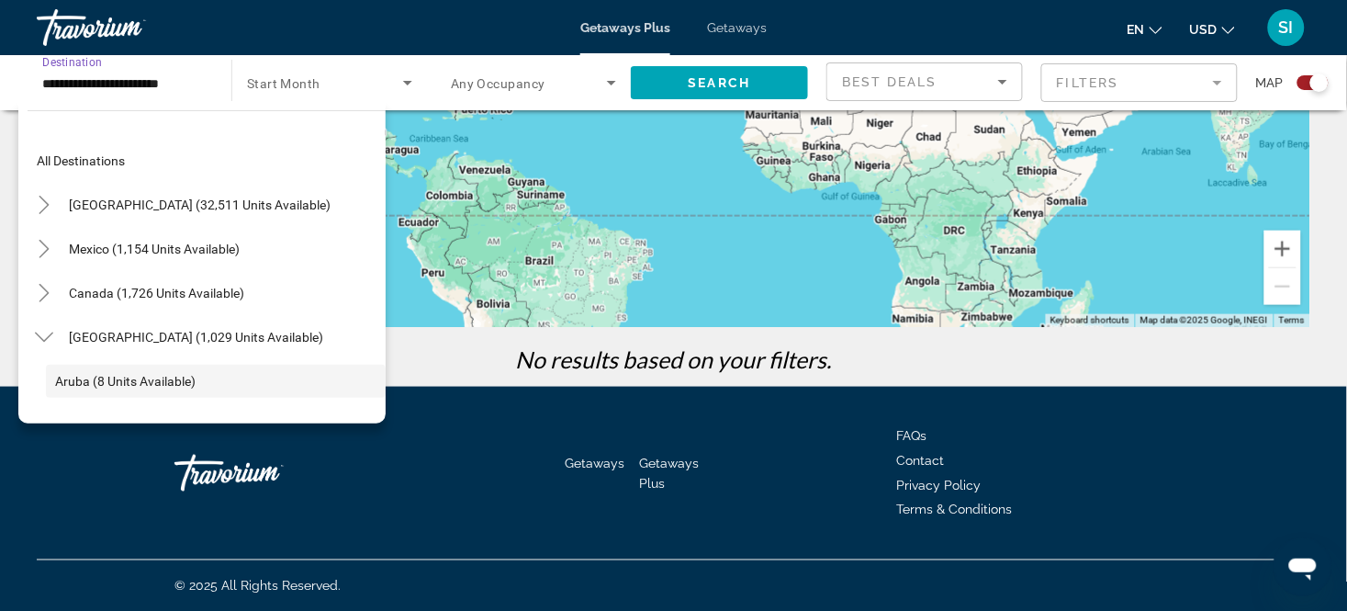
scroll to position [108, 0]
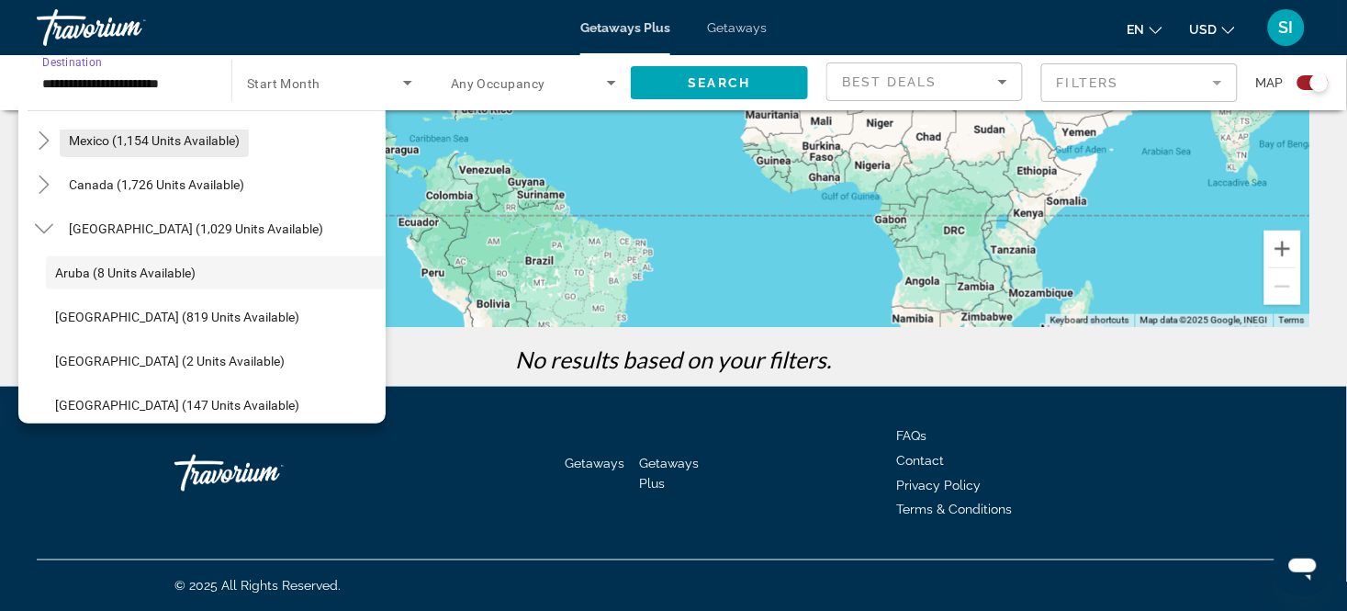
click at [147, 130] on span "Search widget" at bounding box center [154, 140] width 189 height 44
type input "**********"
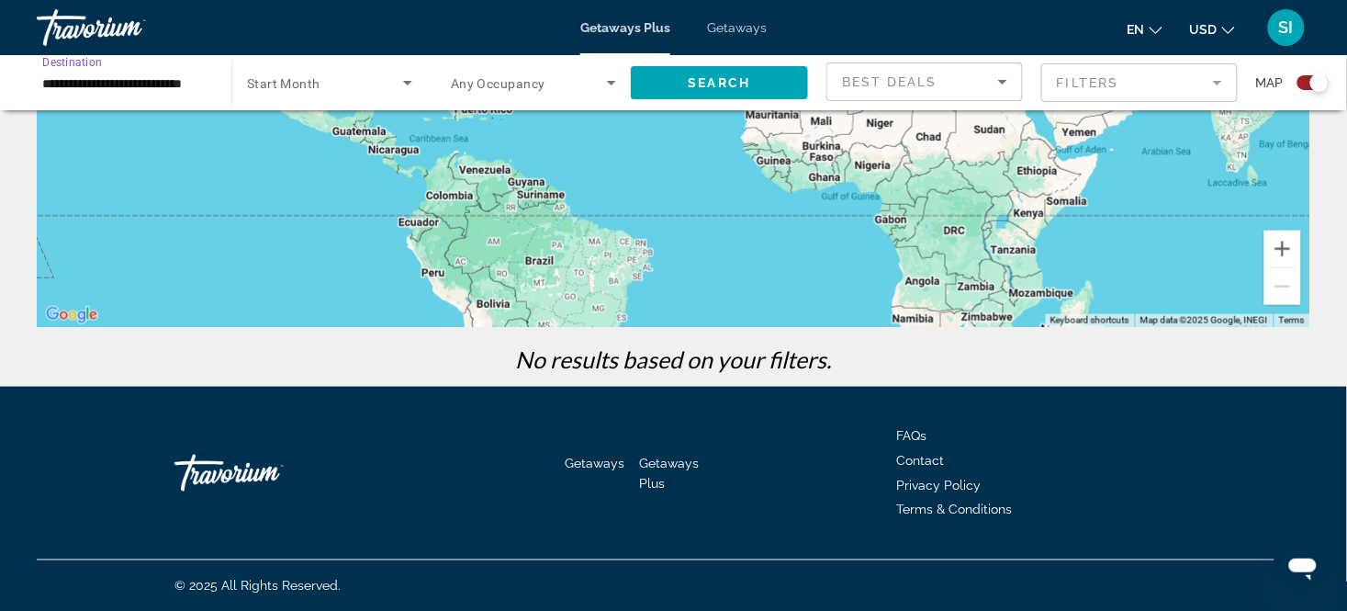
click at [406, 68] on div "Search widget" at bounding box center [329, 82] width 165 height 51
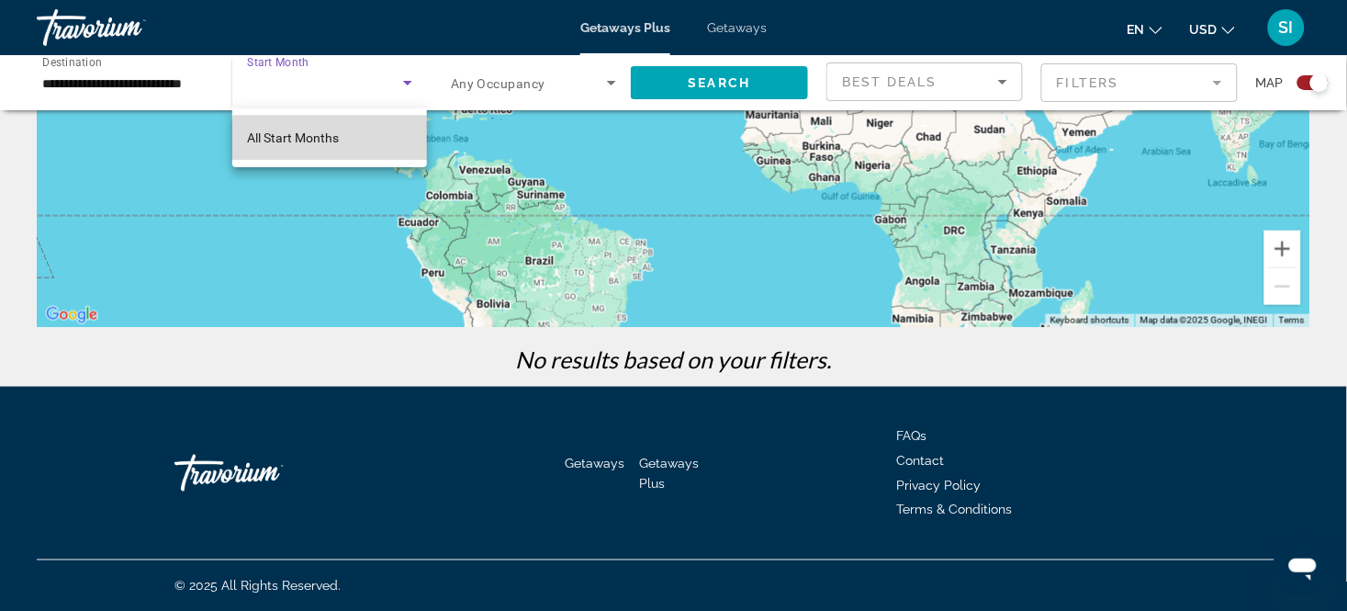
click at [370, 141] on mat-option "All Start Months" at bounding box center [329, 138] width 195 height 44
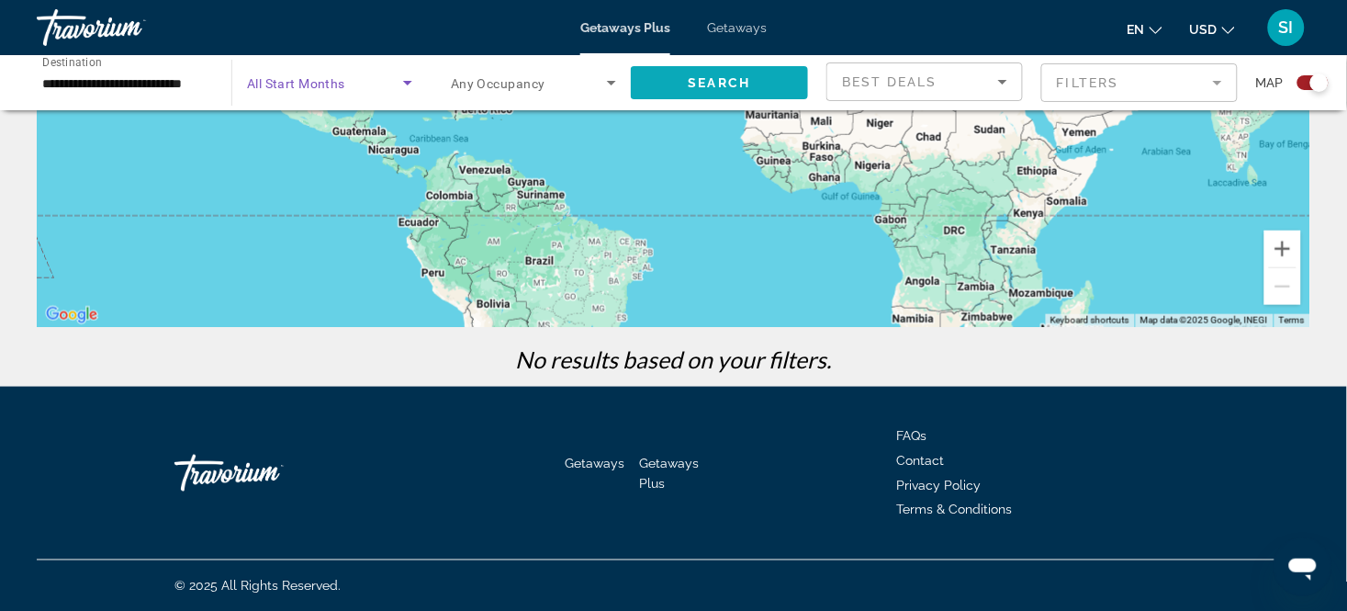
click at [749, 68] on span "Search widget" at bounding box center [719, 83] width 177 height 44
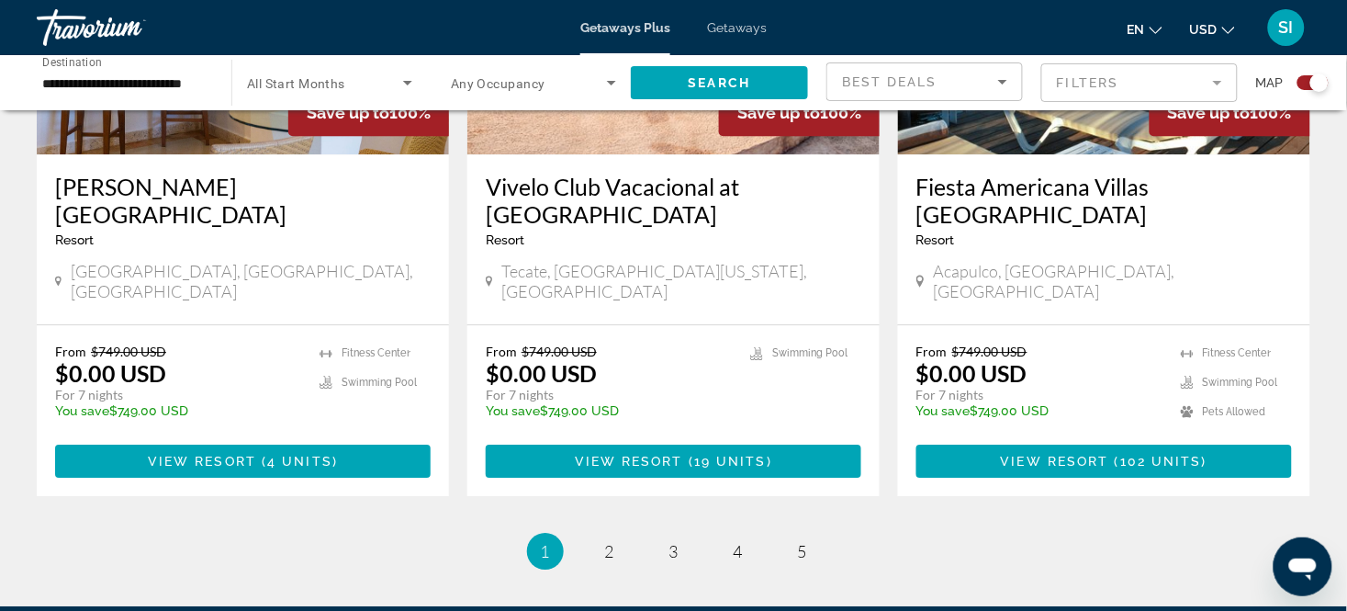
scroll to position [2902, 0]
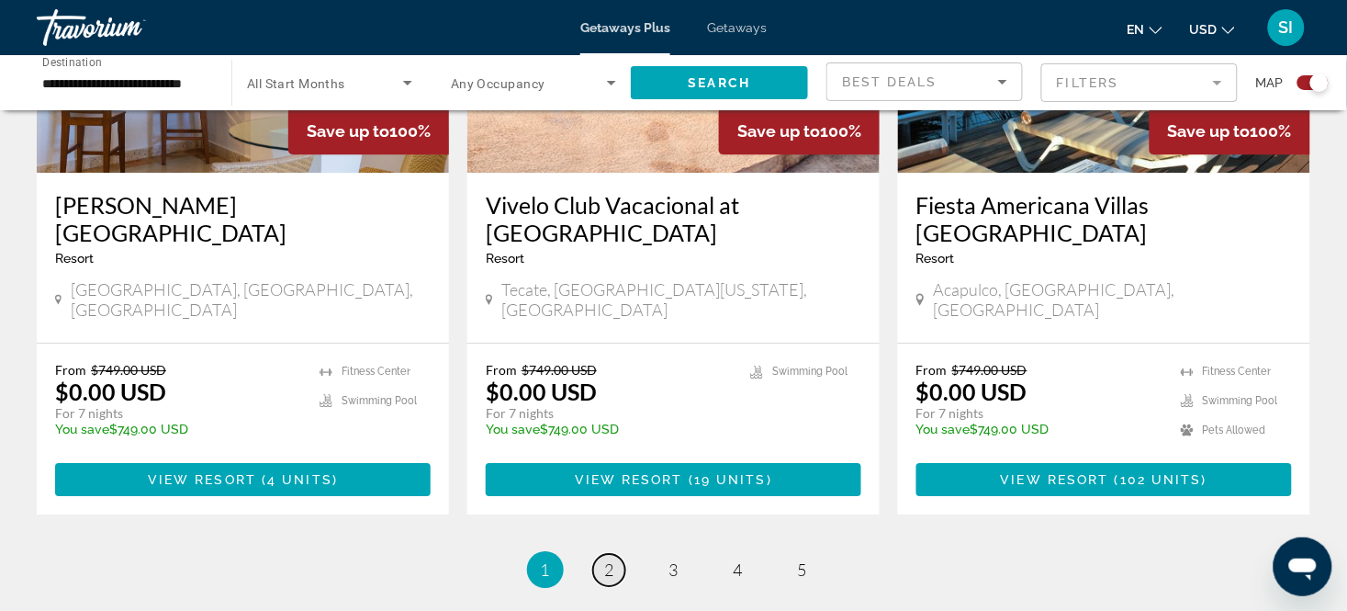
click at [614, 559] on span "2" at bounding box center [609, 569] width 9 height 20
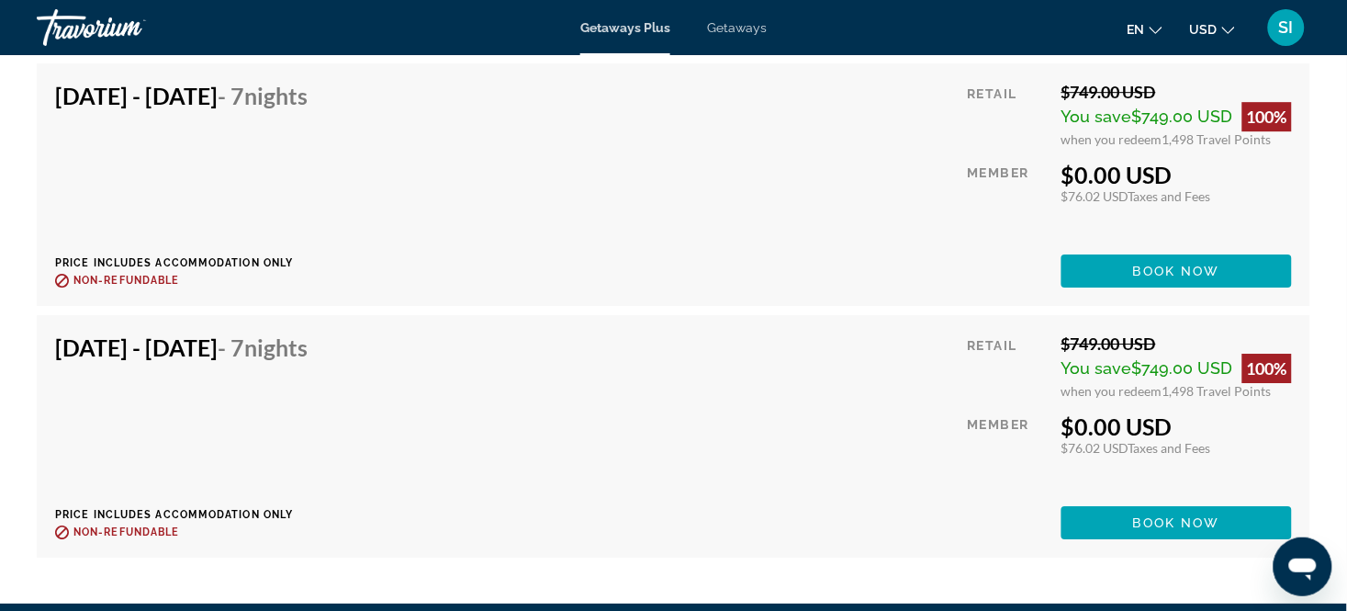
scroll to position [4817, 0]
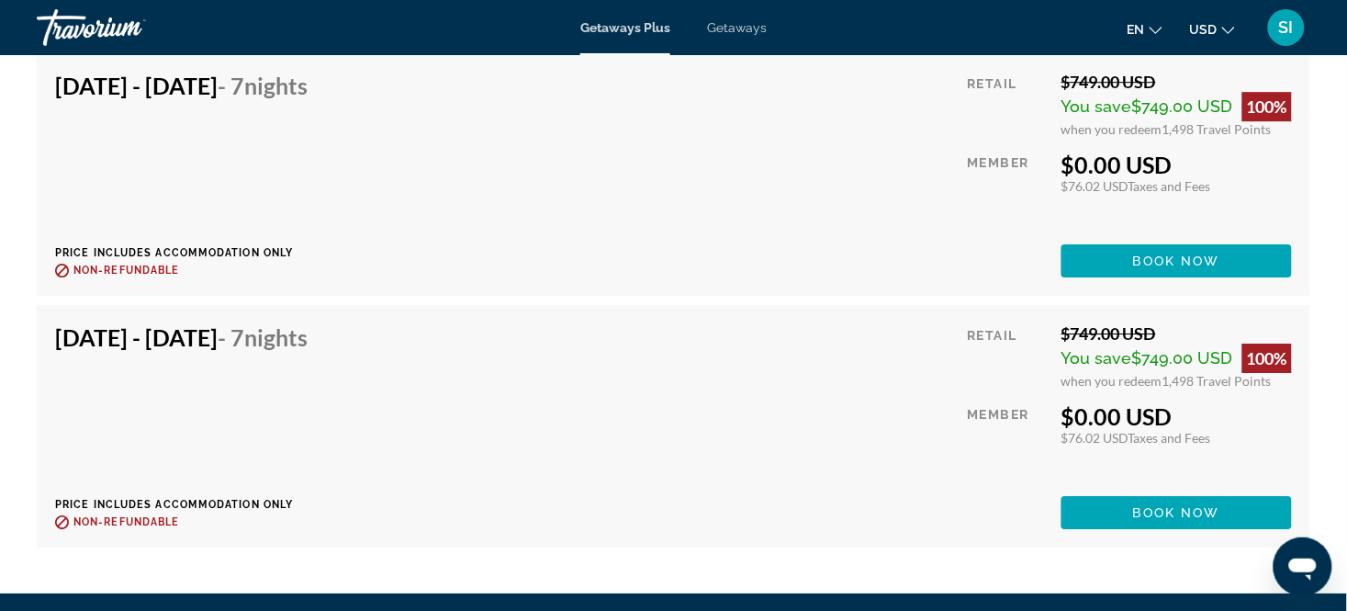
click at [889, 395] on div "Dec 13, 2025 - Dec 20, 2025 - 7 Nights Price includes accommodation only Refund…" at bounding box center [673, 426] width 1237 height 206
click at [690, 214] on div "Dec 12, 2025 - Dec 19, 2025 - 7 Nights Price includes accommodation only Refund…" at bounding box center [673, 175] width 1237 height 206
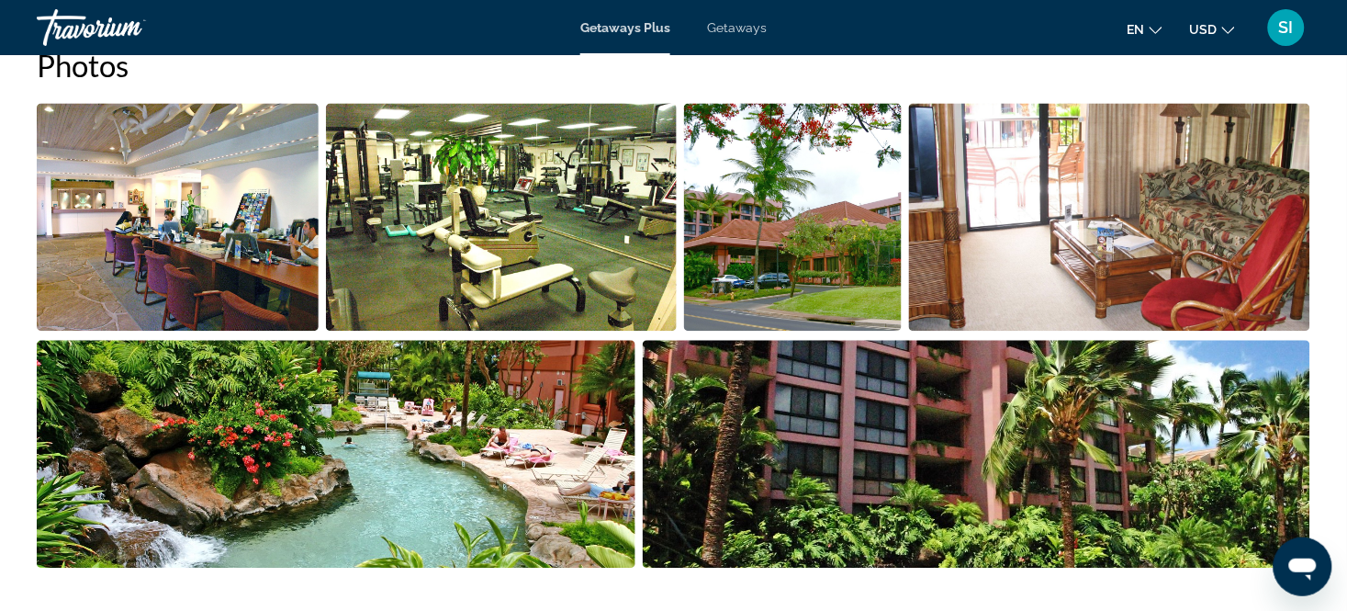
scroll to position [861, 0]
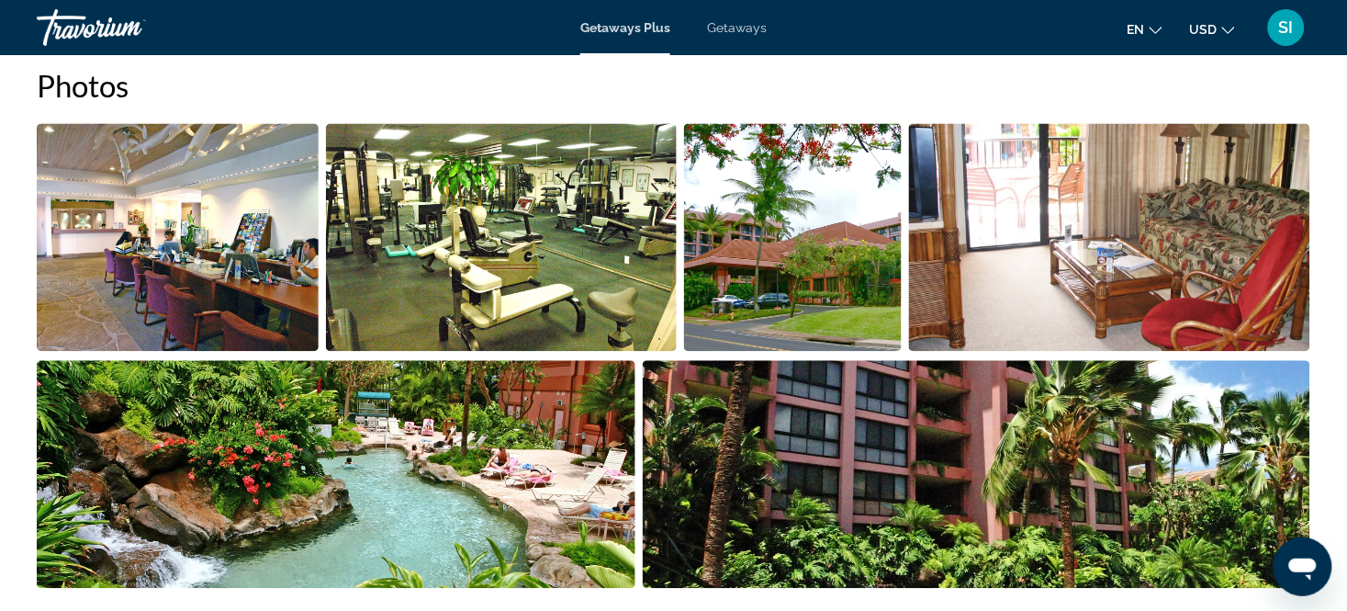
click at [273, 254] on img "Open full-screen image slider" at bounding box center [178, 238] width 282 height 228
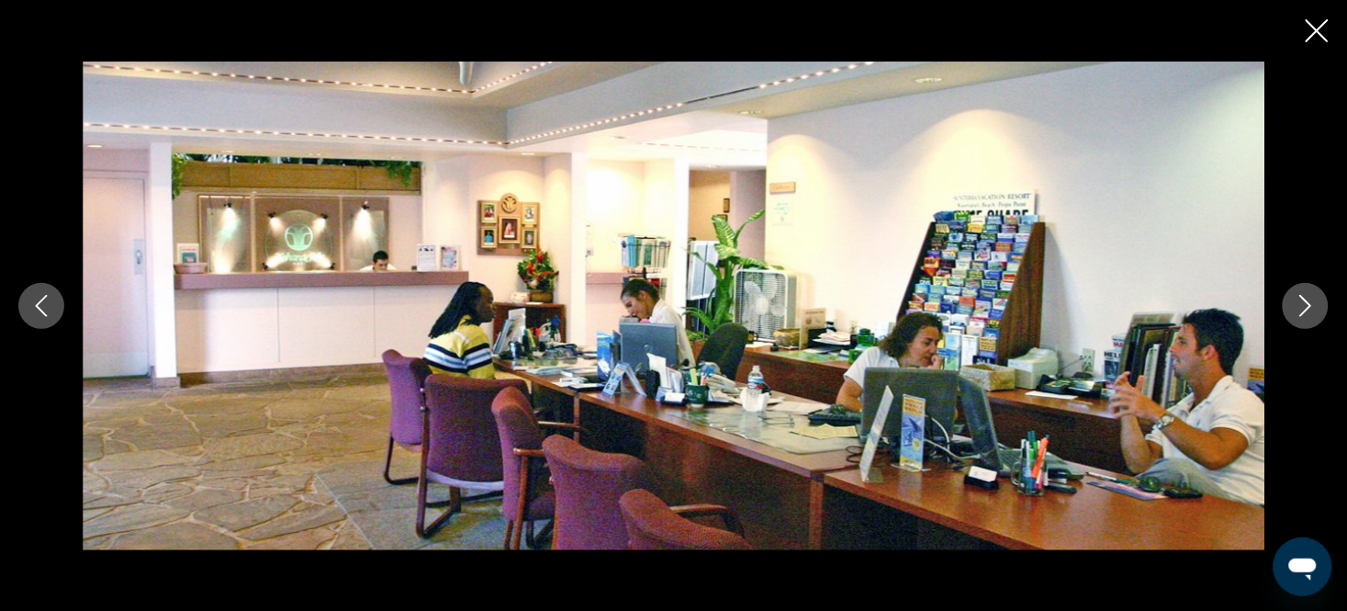
click at [1299, 312] on icon "Next image" at bounding box center [1306, 306] width 22 height 22
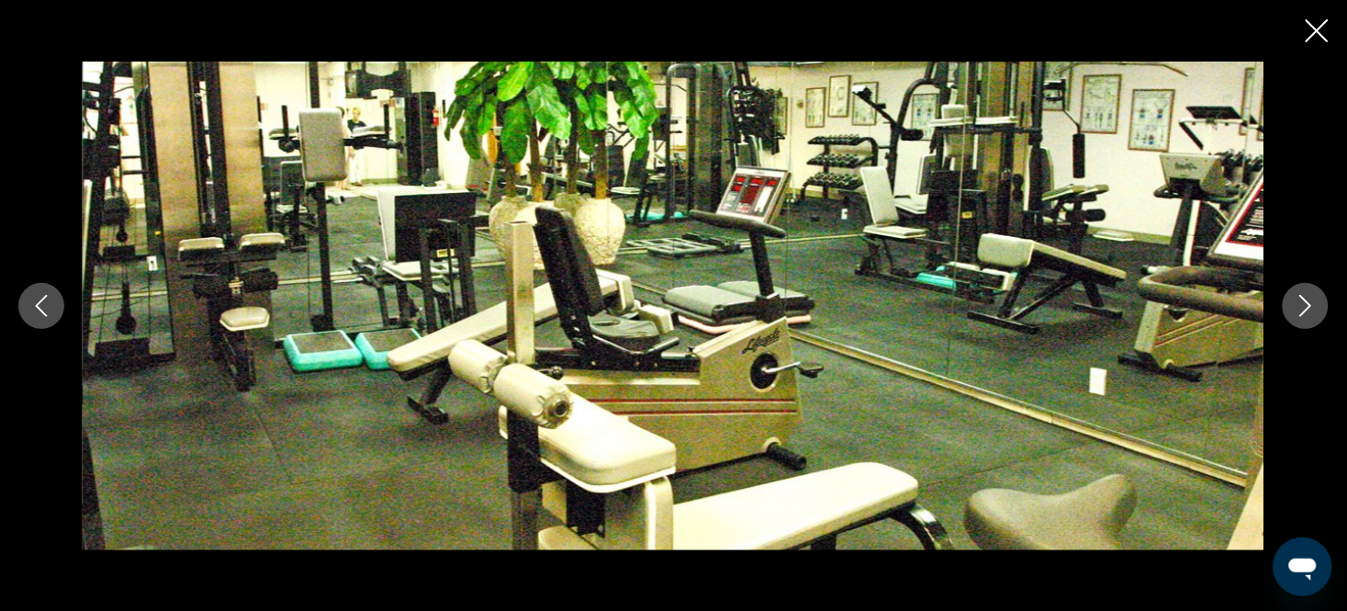
click at [1299, 312] on icon "Next image" at bounding box center [1306, 306] width 22 height 22
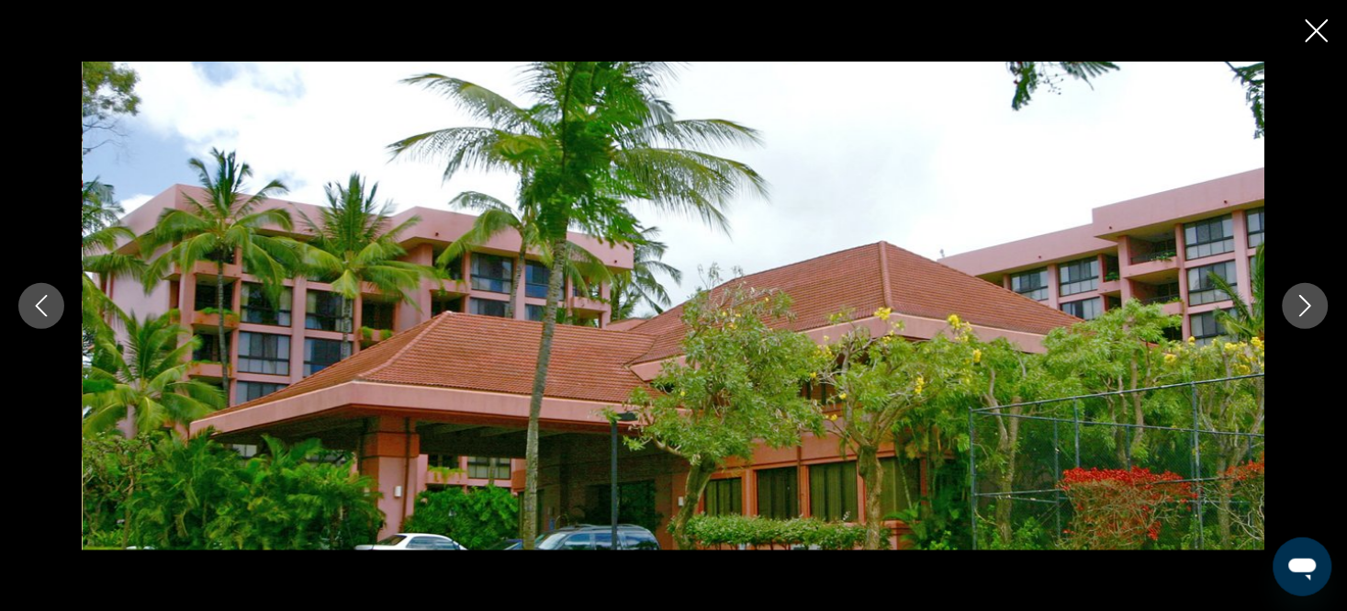
click at [1299, 312] on icon "Next image" at bounding box center [1306, 306] width 22 height 22
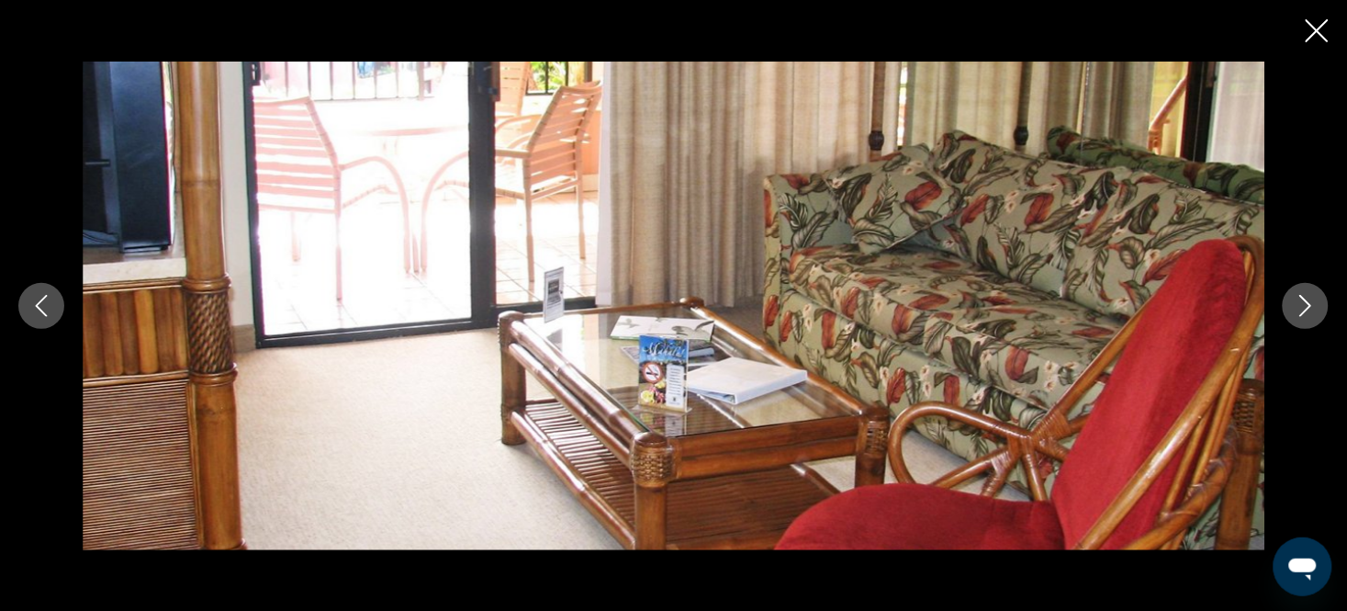
click at [1299, 312] on icon "Next image" at bounding box center [1306, 306] width 22 height 22
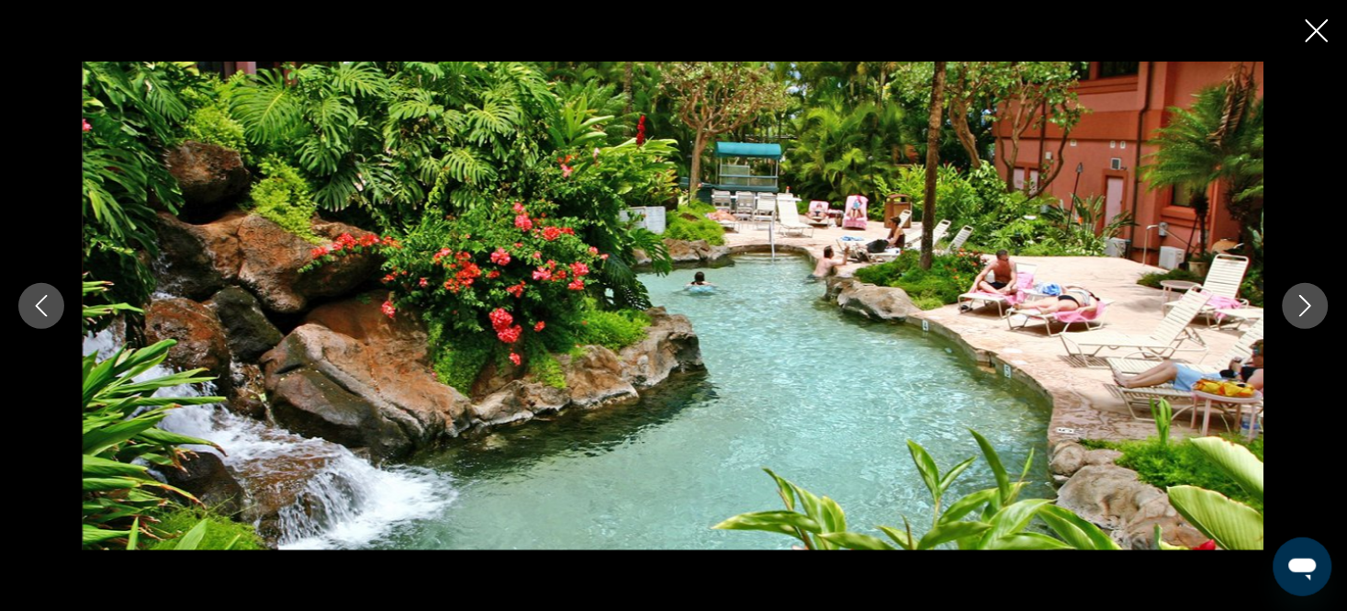
click at [1299, 312] on icon "Next image" at bounding box center [1306, 306] width 22 height 22
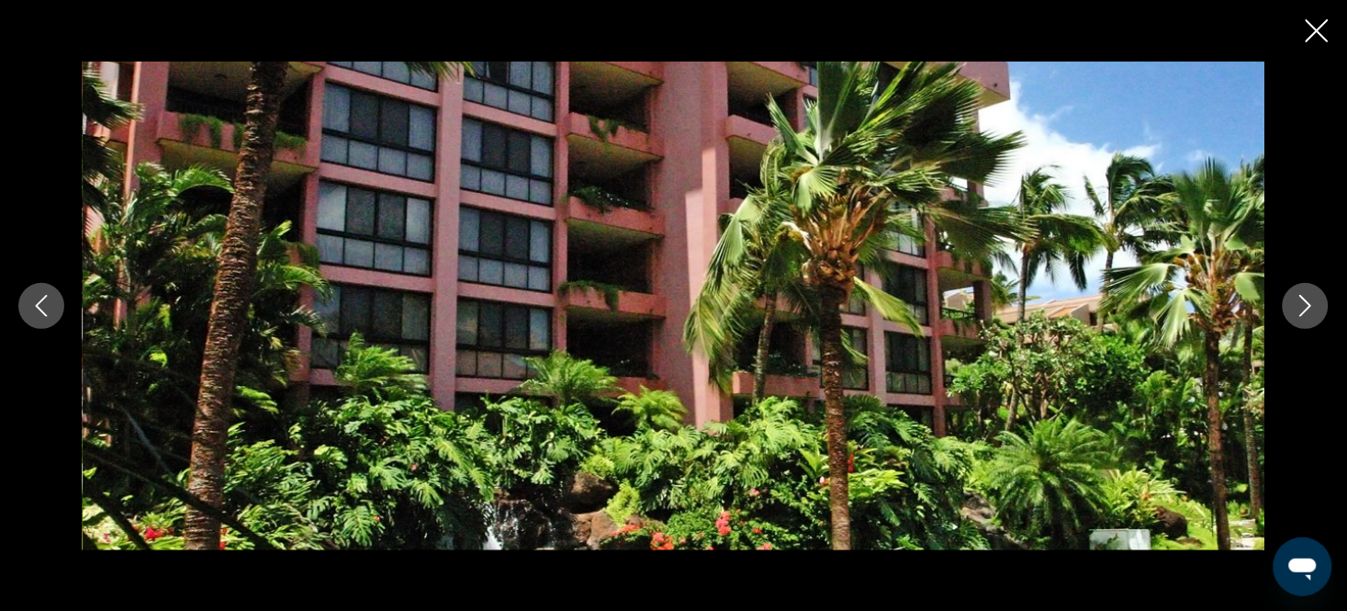
click at [1299, 312] on icon "Next image" at bounding box center [1306, 306] width 22 height 22
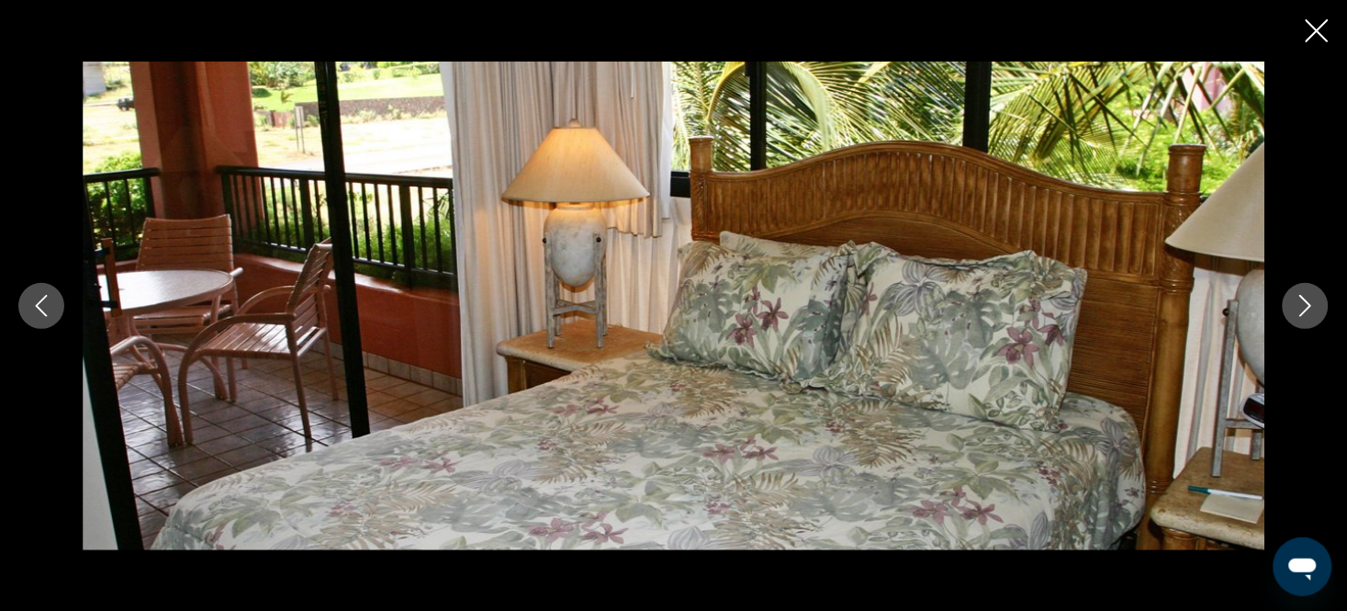
click at [1299, 312] on icon "Next image" at bounding box center [1306, 306] width 22 height 22
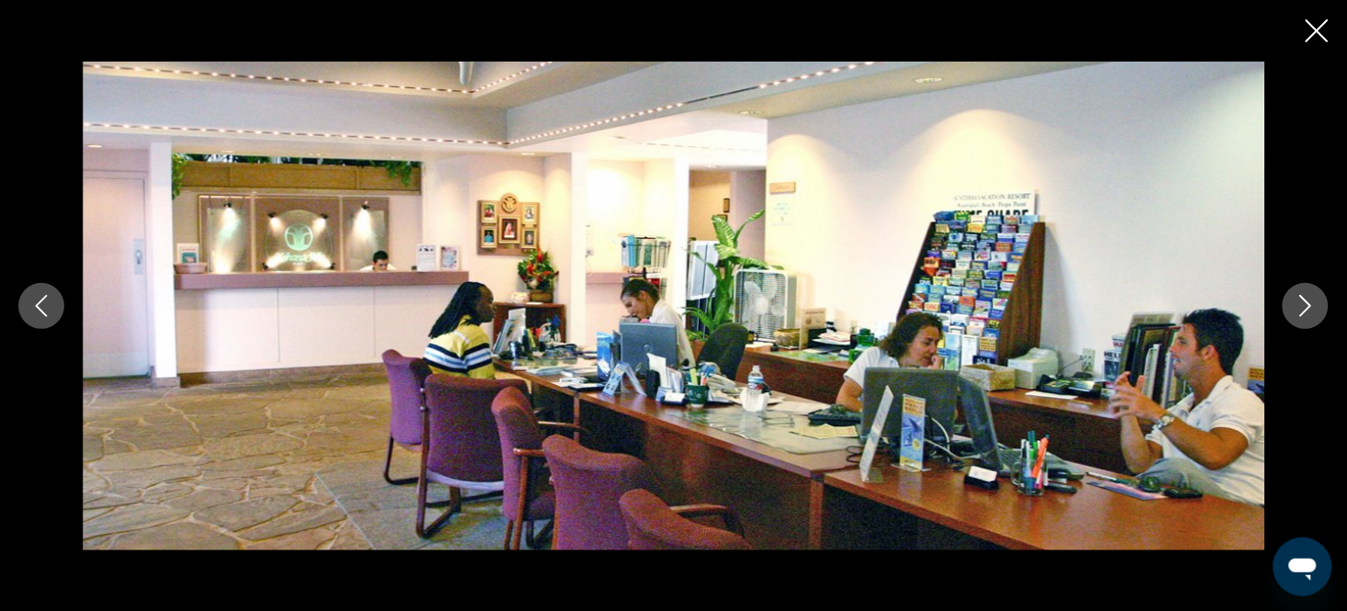
click at [1299, 312] on icon "Next image" at bounding box center [1306, 306] width 22 height 22
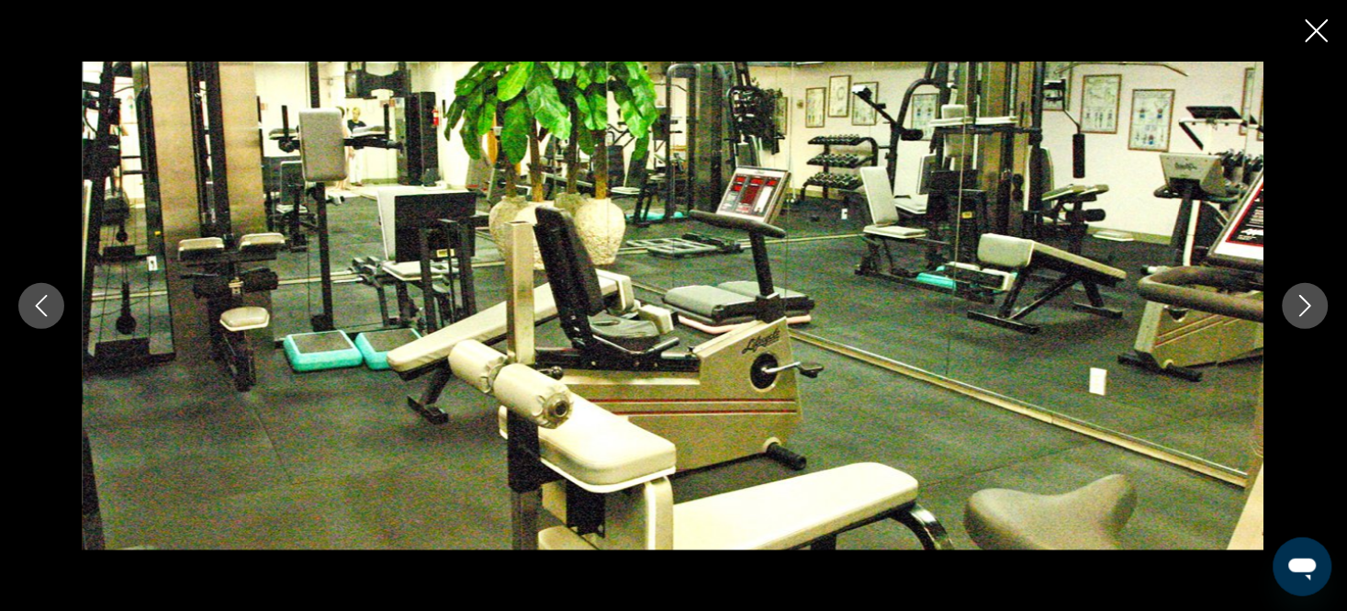
click at [1299, 312] on icon "Next image" at bounding box center [1306, 306] width 22 height 22
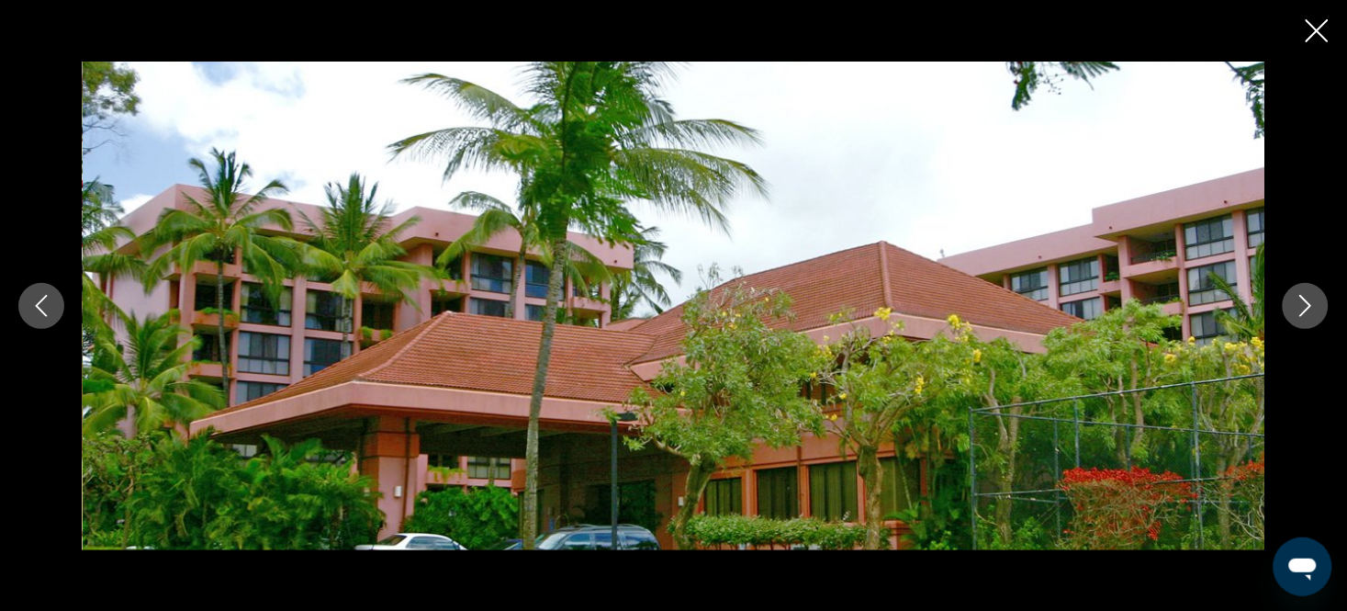
click at [1320, 47] on button "Close slideshow" at bounding box center [1317, 32] width 23 height 28
